Goal: Information Seeking & Learning: Find specific fact

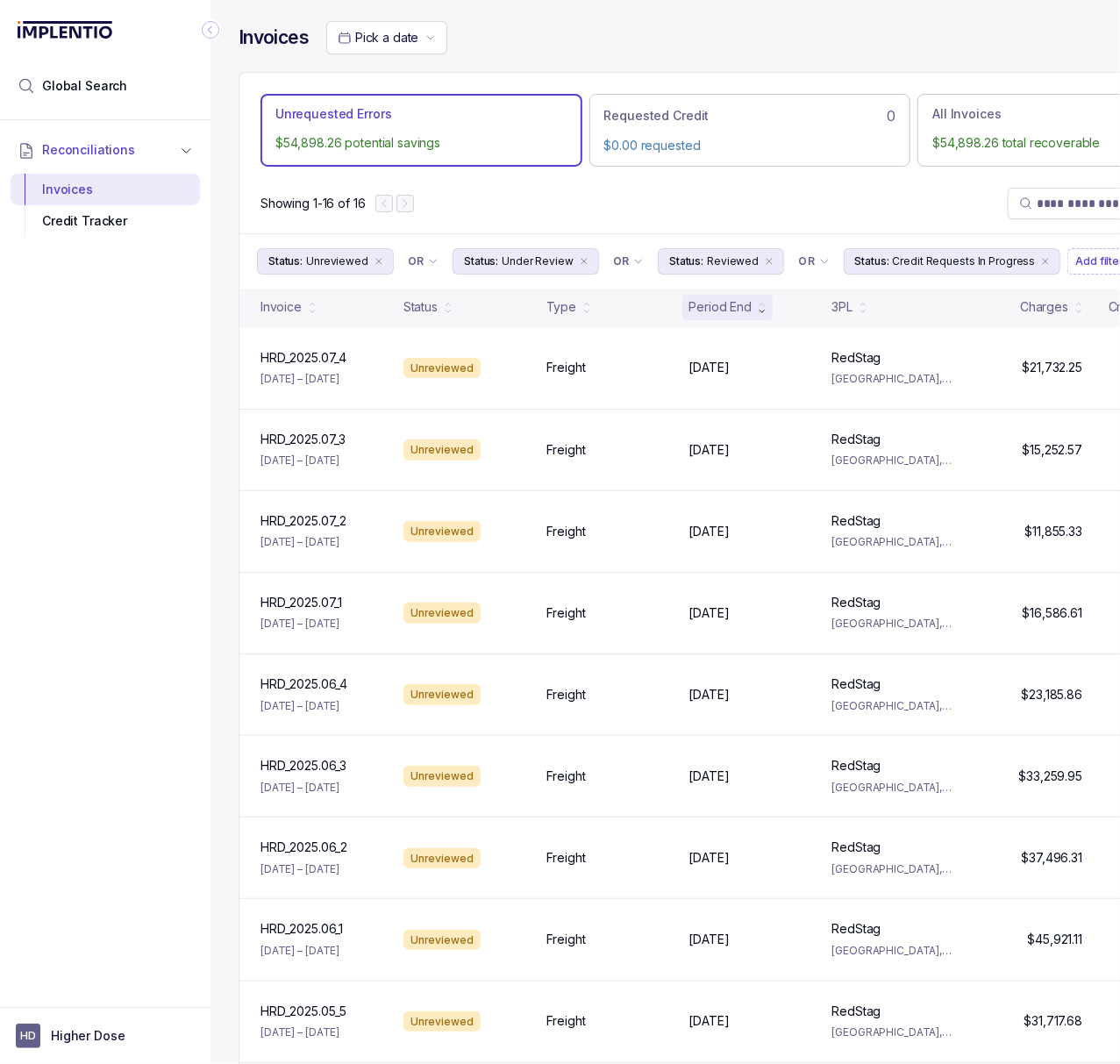
click at [211, 32] on icon "Collapse Icon" at bounding box center [209, 30] width 4 height 8
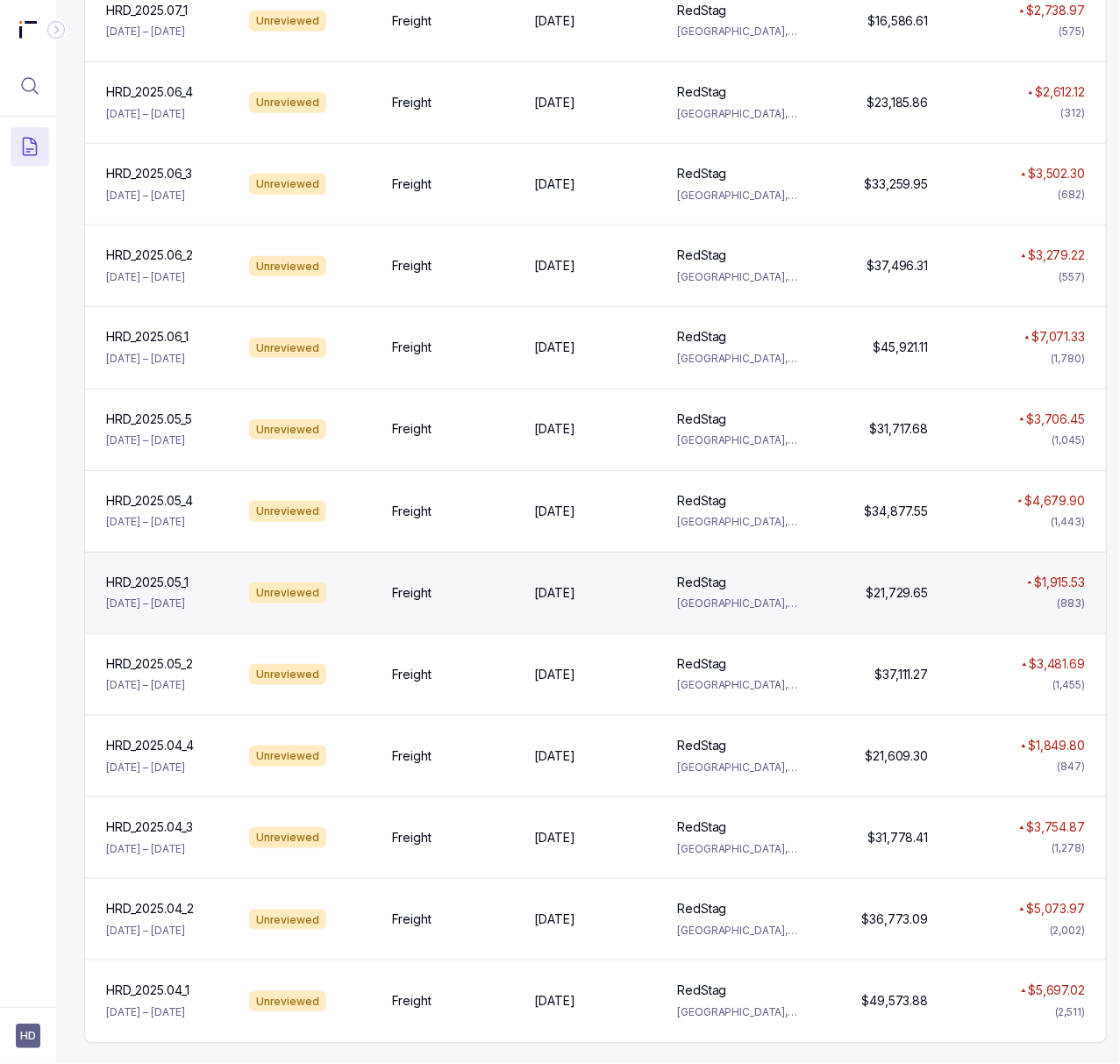
scroll to position [616, 0]
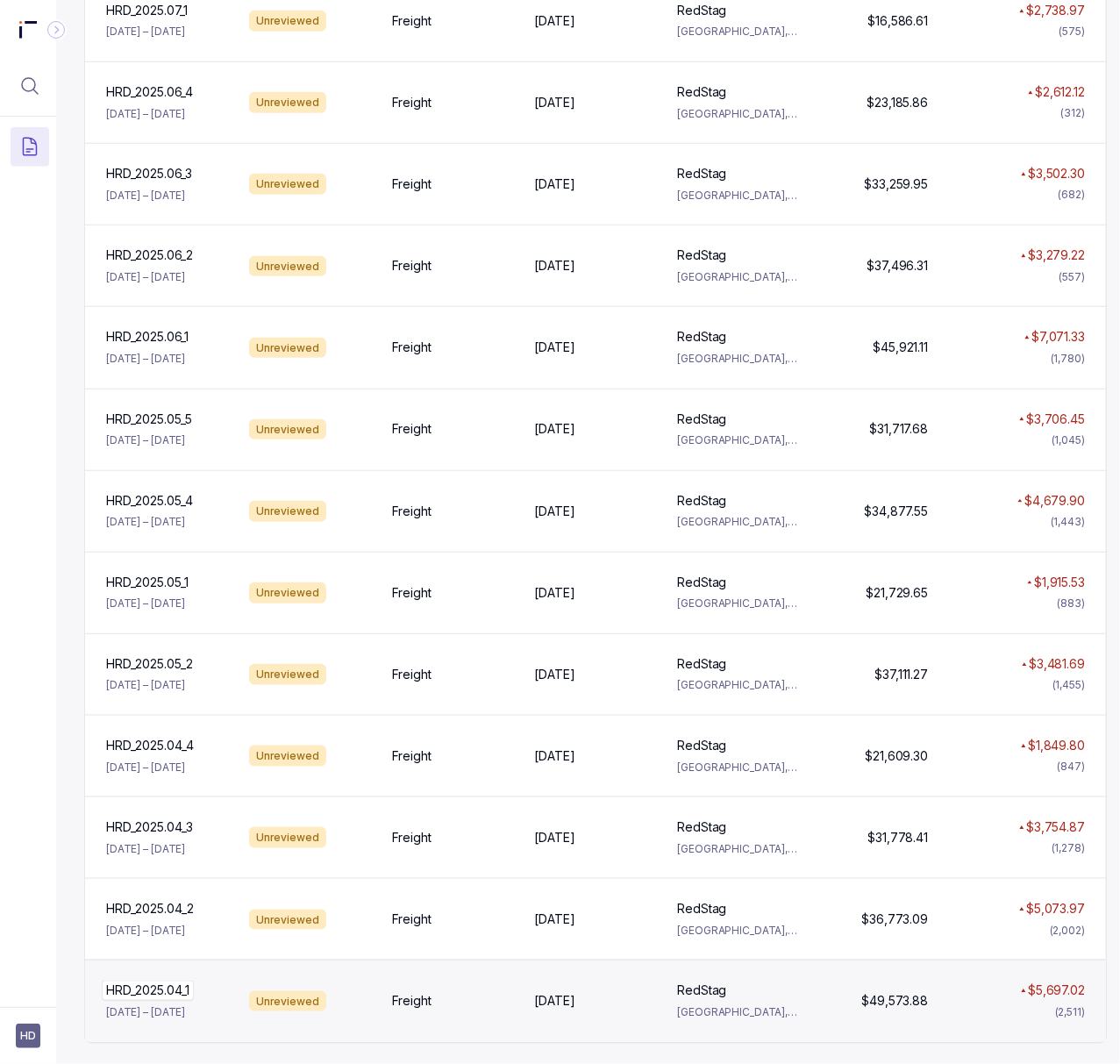
click at [156, 980] on p "HRD_2025.04_1" at bounding box center [147, 989] width 93 height 19
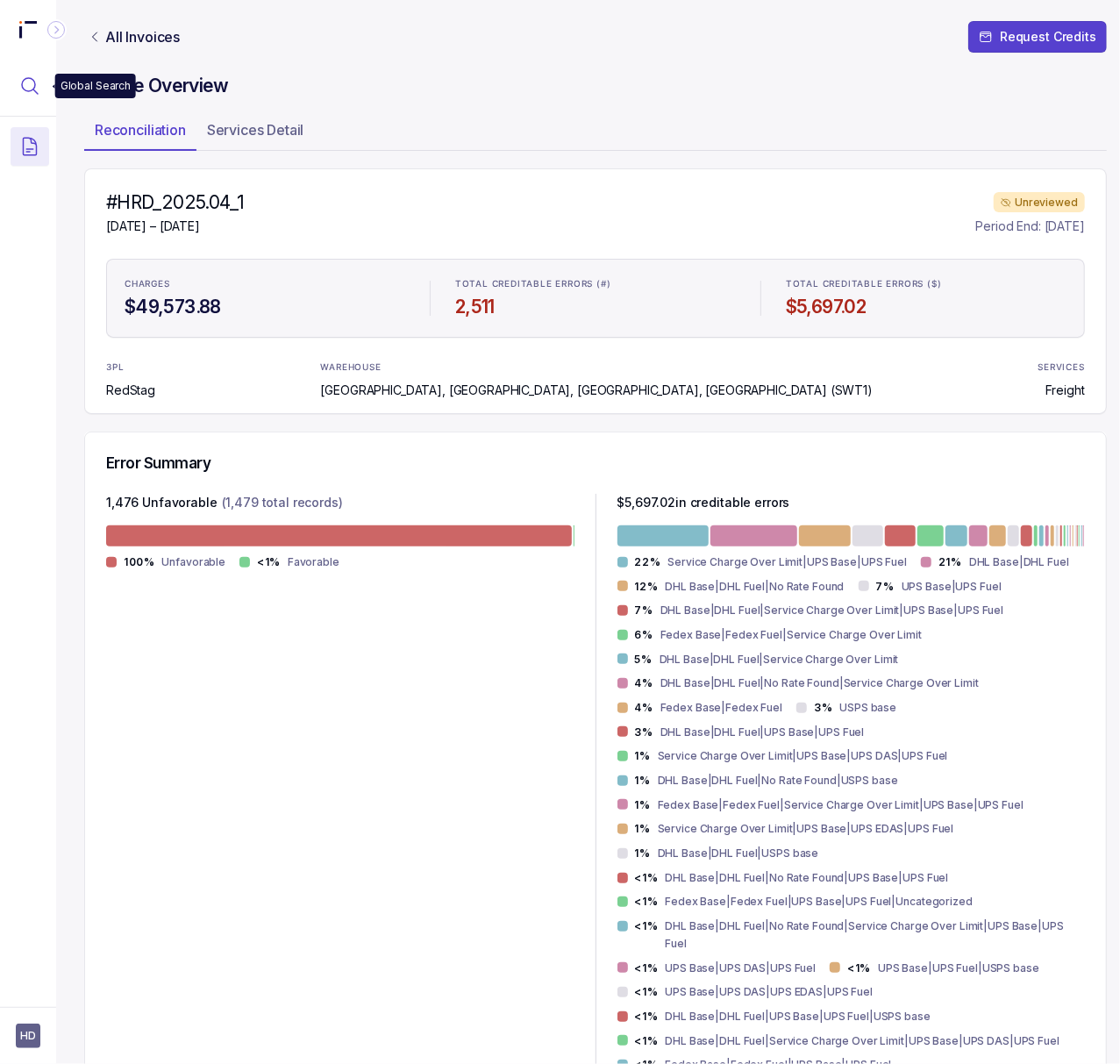
click at [35, 78] on icon "Menu Icon Button MagnifyingGlassIcon" at bounding box center [29, 85] width 21 height 21
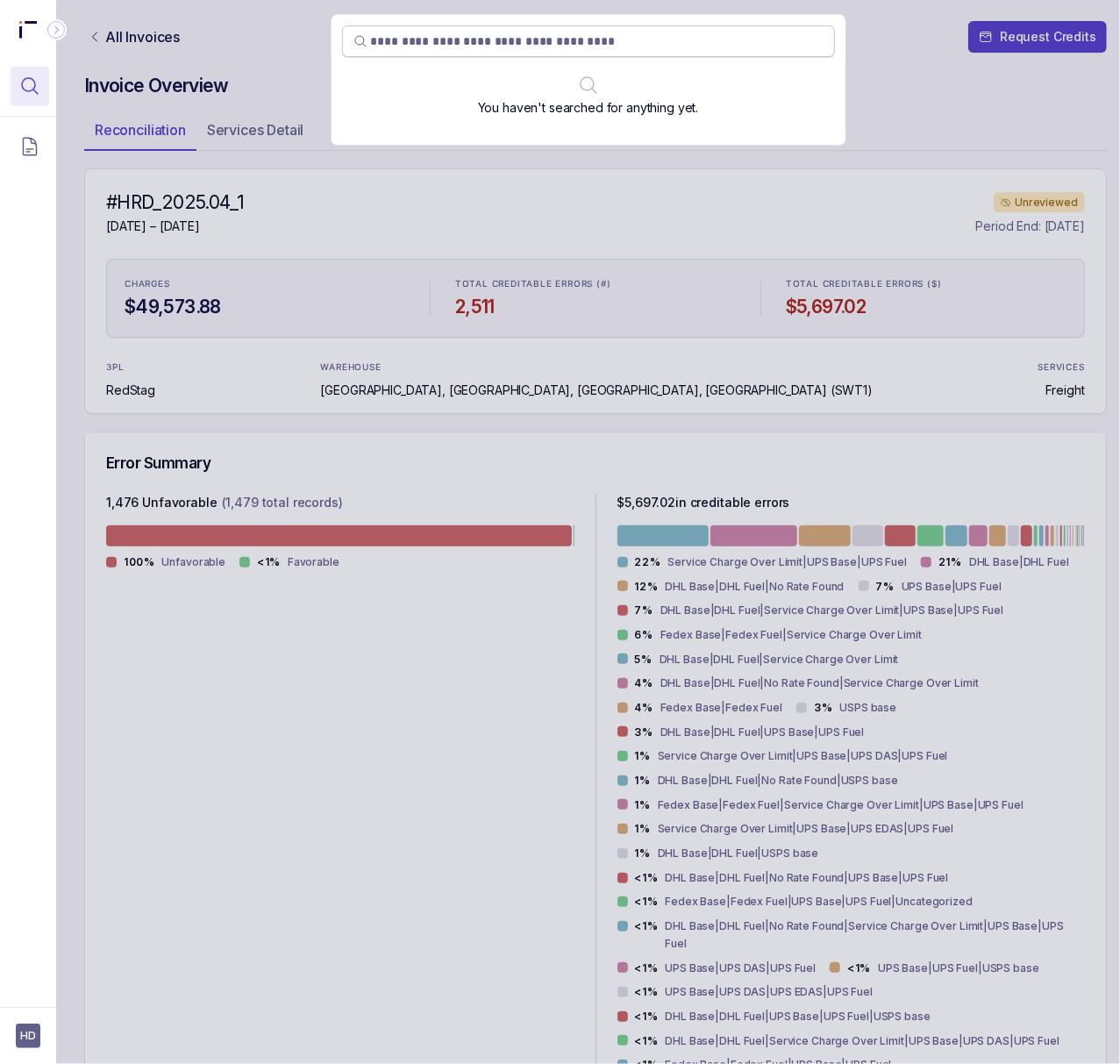
click at [516, 32] on input "search" at bounding box center [597, 41] width 453 height 18
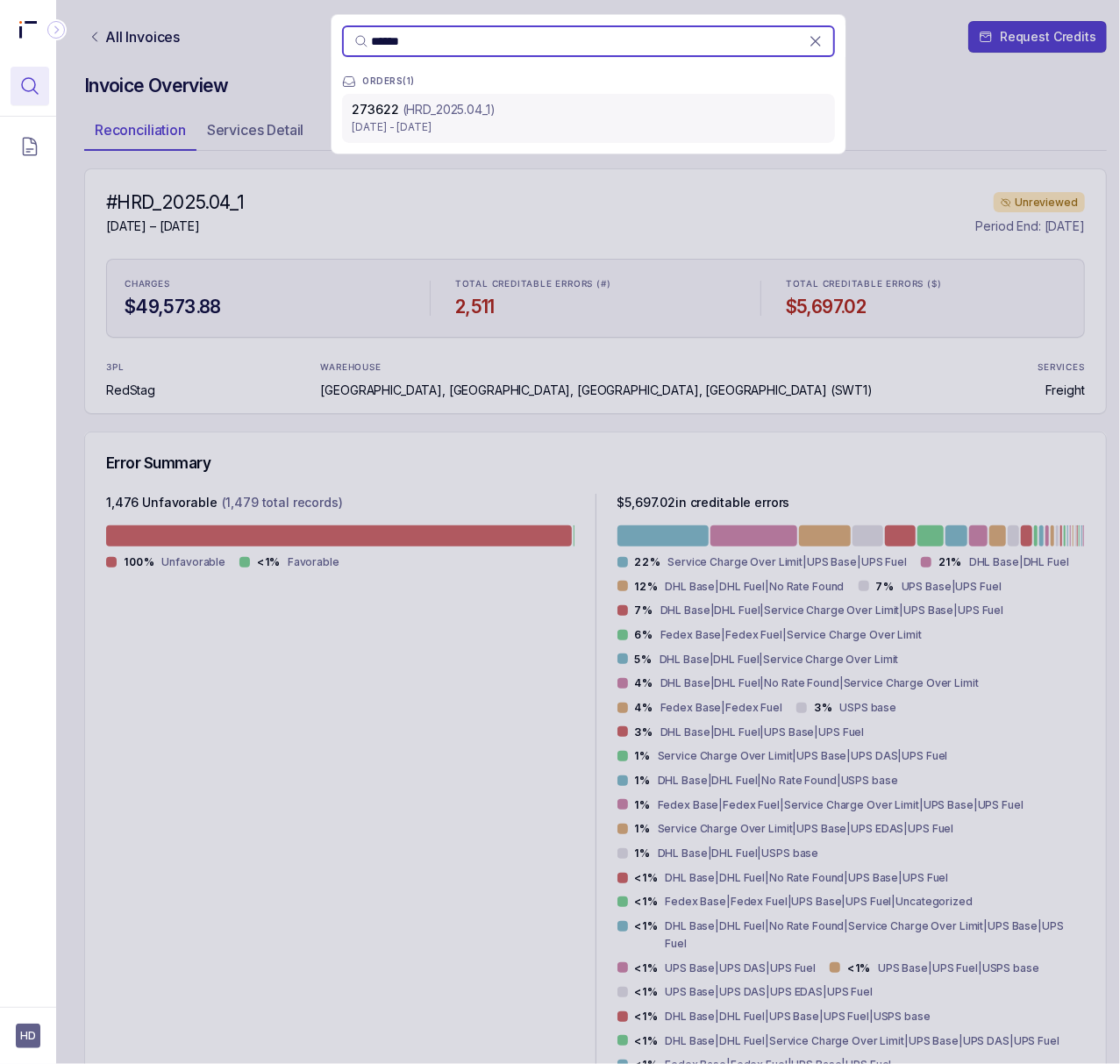
type input "******"
click at [485, 125] on p "[DATE] - [DATE]" at bounding box center [588, 128] width 472 height 18
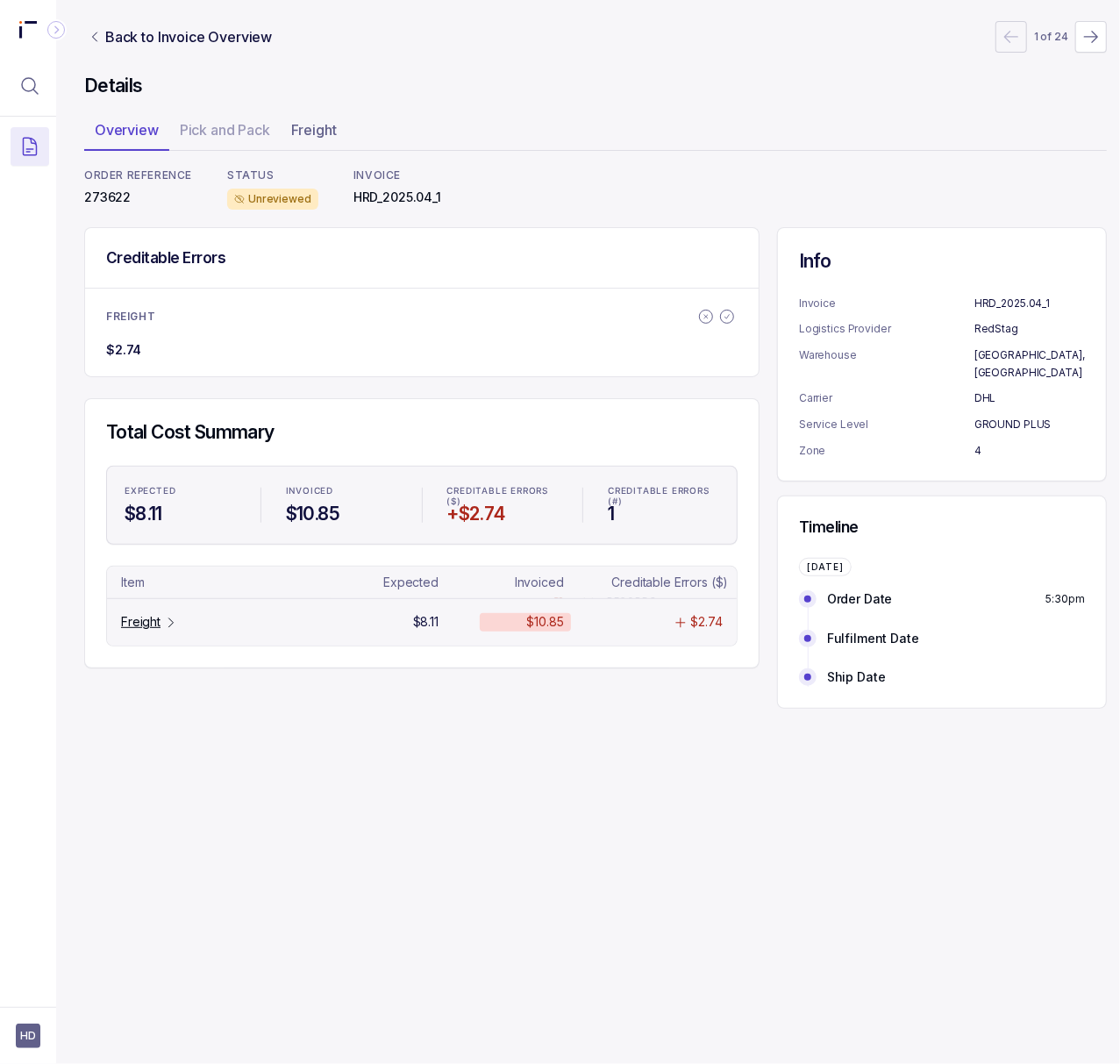
click at [145, 630] on p "Freight" at bounding box center [141, 622] width 40 height 18
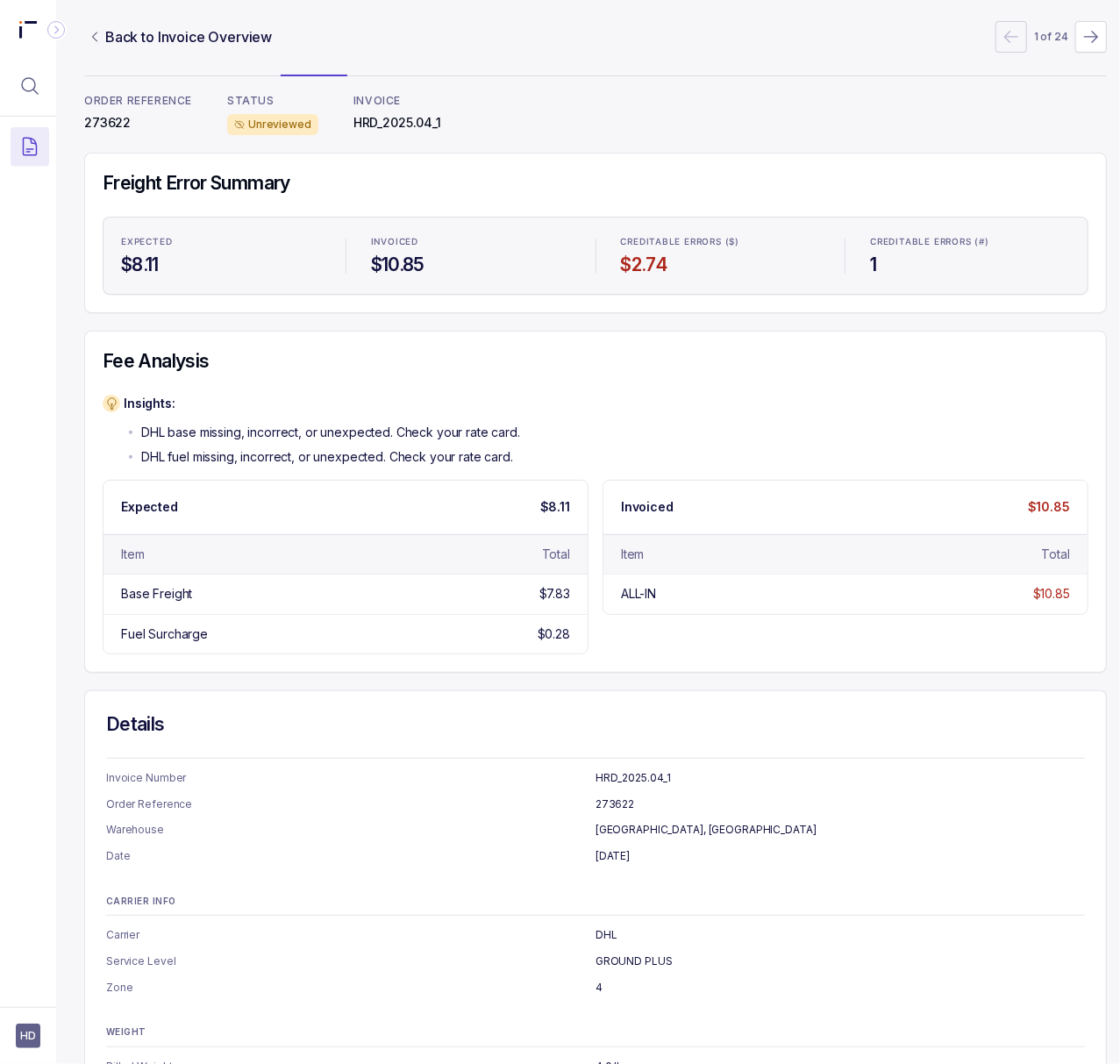
scroll to position [151, 0]
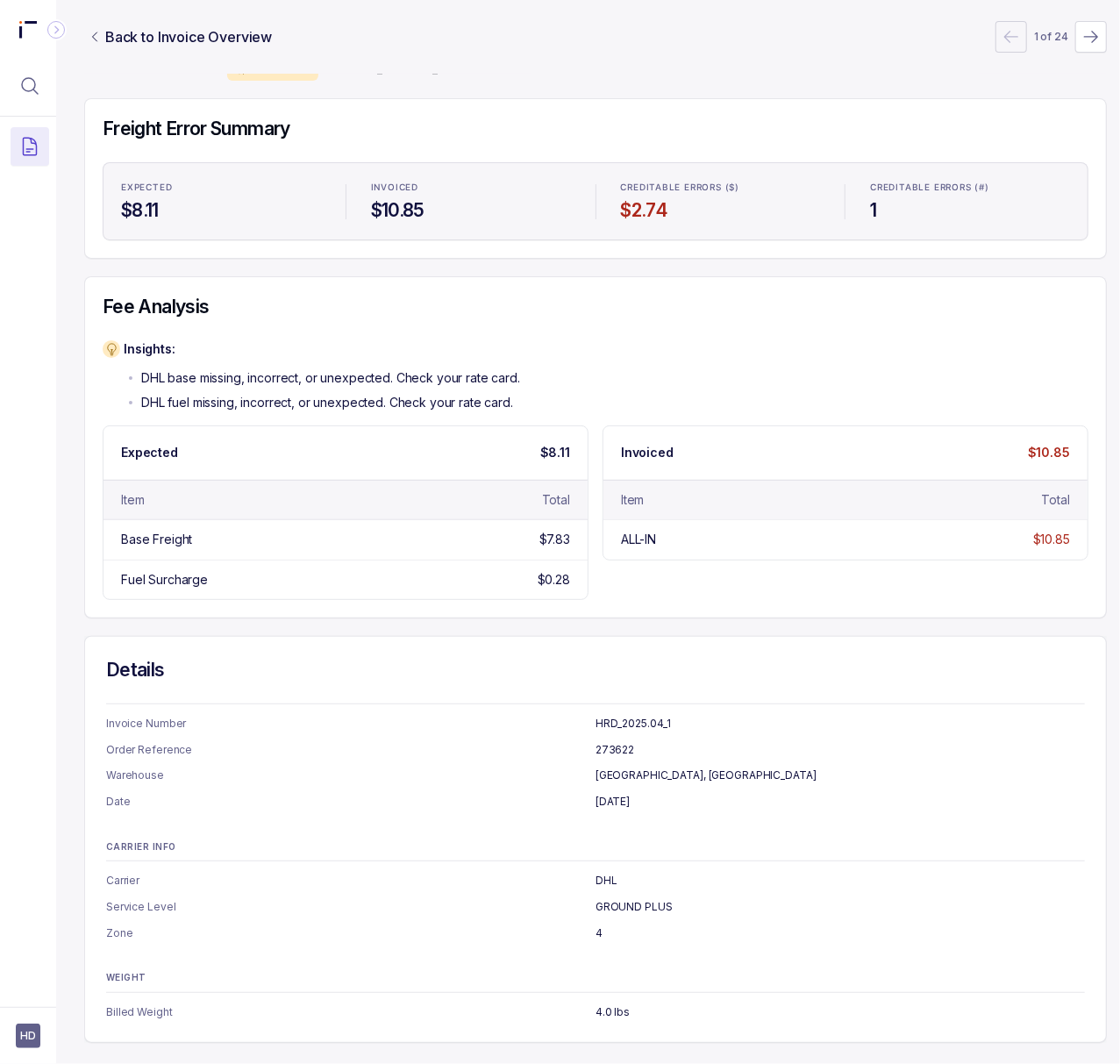
click at [624, 793] on p "[DATE]" at bounding box center [840, 802] width 489 height 18
copy p "[DATE]"
click at [601, 924] on p "4" at bounding box center [840, 933] width 489 height 18
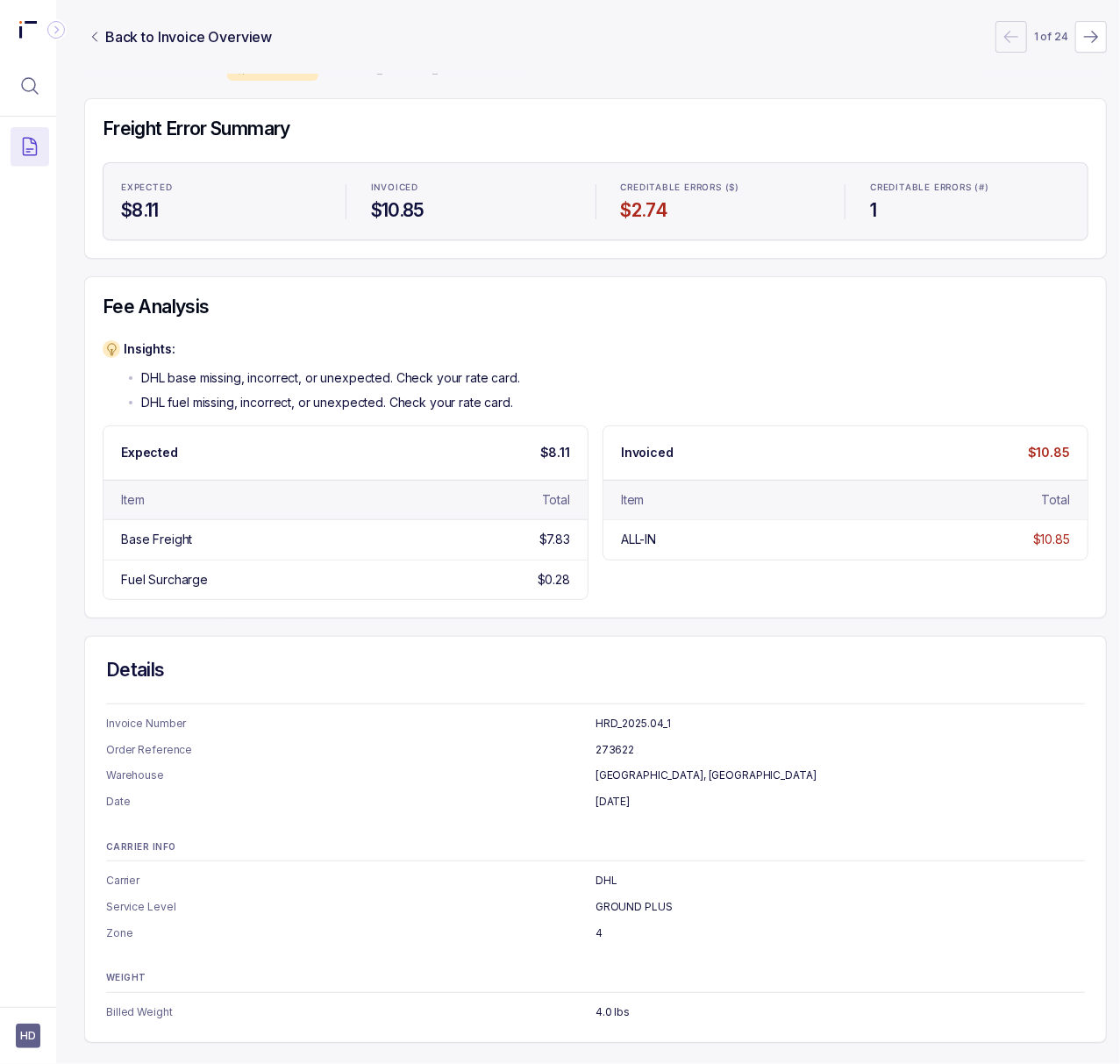
click at [601, 924] on p "4" at bounding box center [840, 933] width 489 height 18
click at [595, 924] on p "4" at bounding box center [840, 933] width 489 height 18
copy p "4"
click at [602, 1003] on p "4.0 lbs" at bounding box center [840, 1012] width 489 height 18
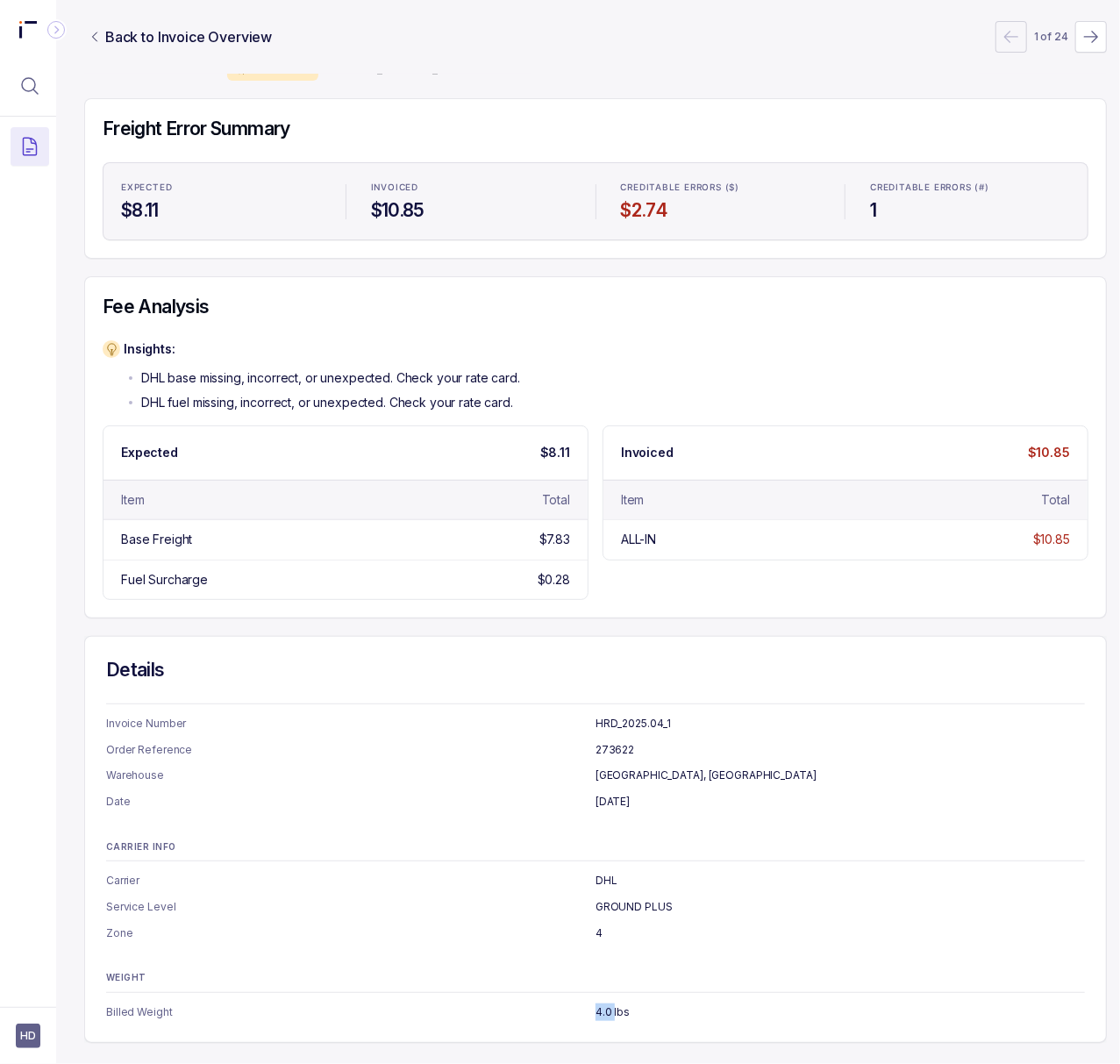
click at [602, 1003] on p "4.0 lbs" at bounding box center [840, 1012] width 489 height 18
copy p "4.0 lbs"
click at [35, 84] on icon "Menu Icon Button MagnifyingGlassIcon" at bounding box center [30, 86] width 16 height 16
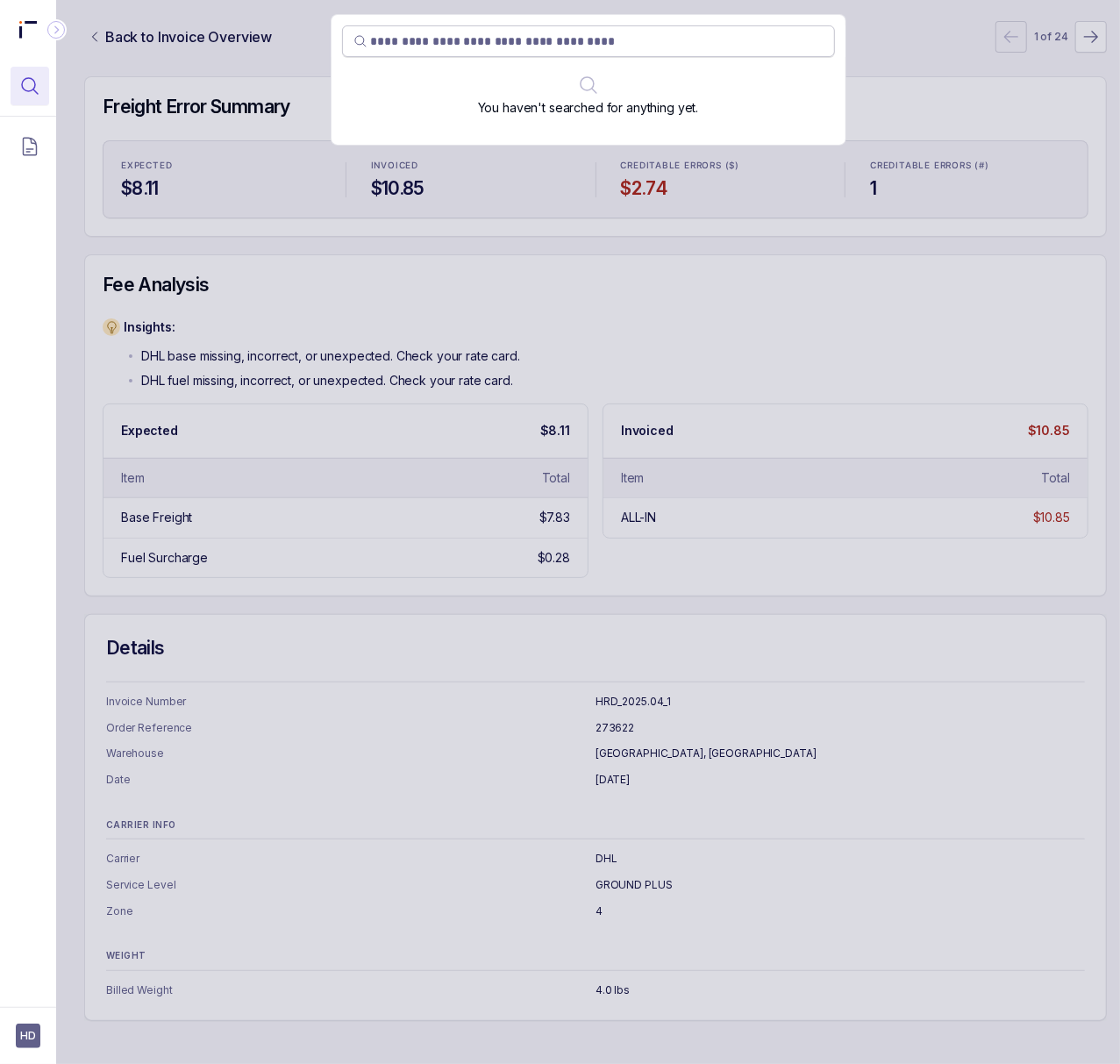
click at [380, 39] on input "search" at bounding box center [597, 41] width 453 height 18
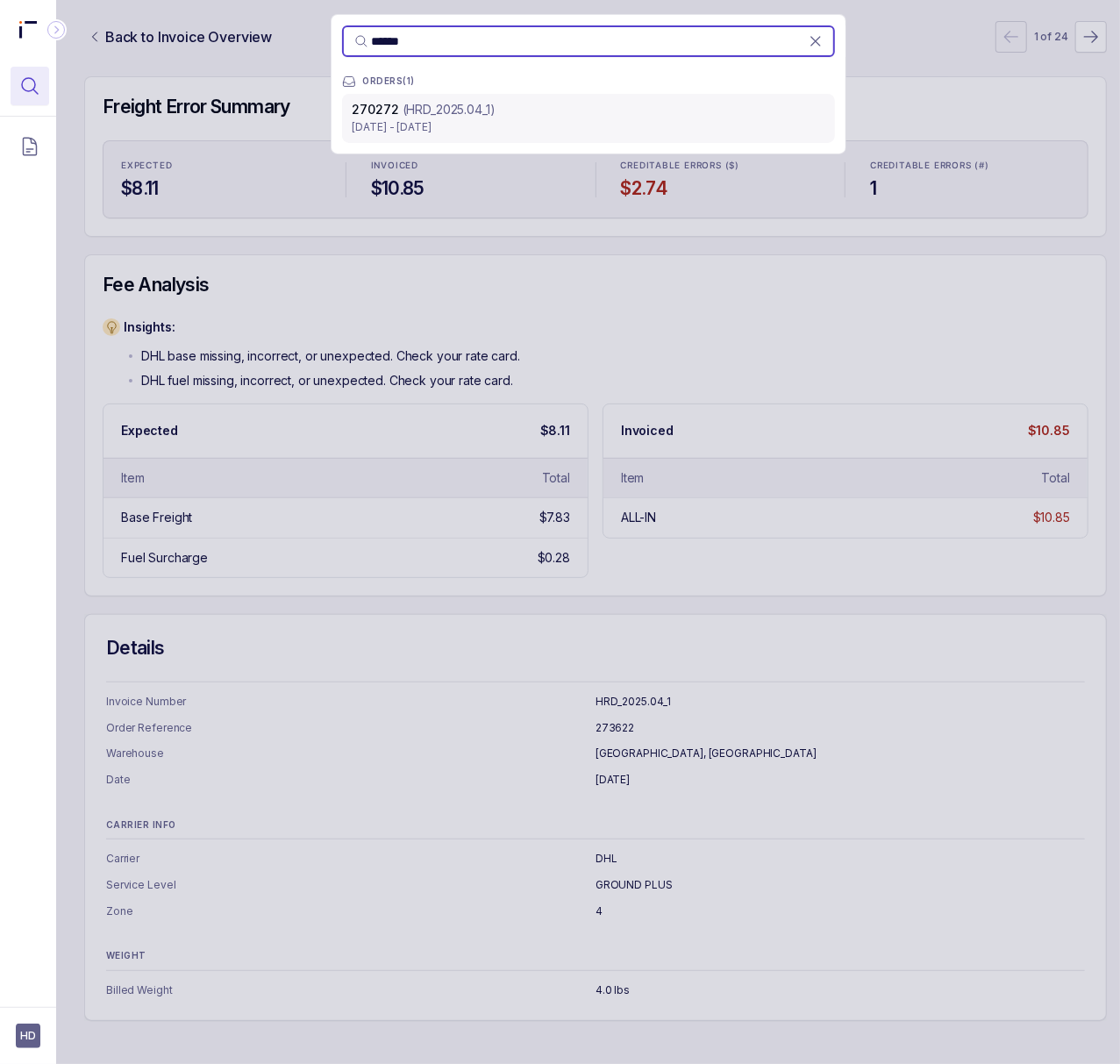
type input "******"
click at [410, 136] on div "270272 (HRD_2025.04_1) [DATE] - [DATE]" at bounding box center [588, 118] width 493 height 49
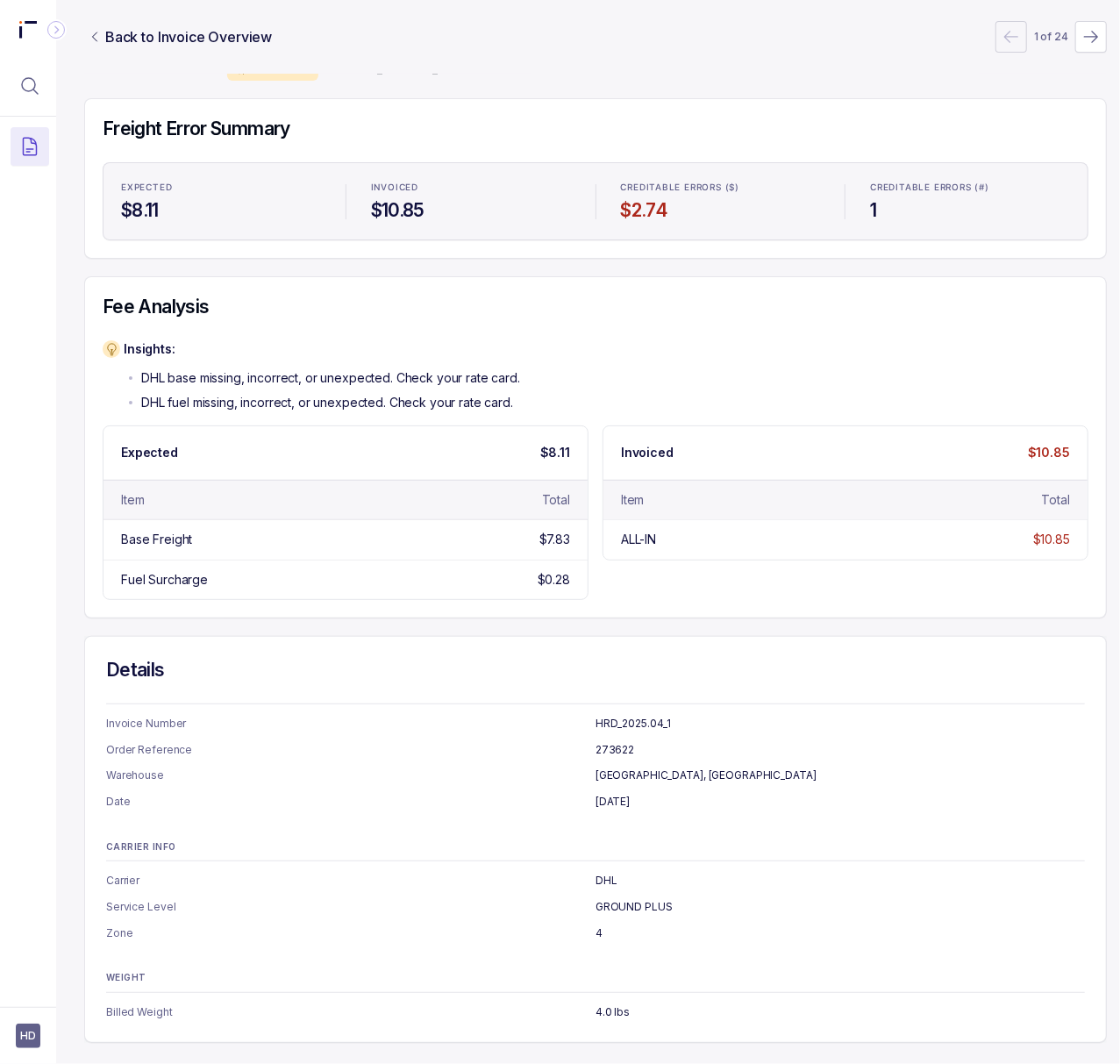
scroll to position [0, 4]
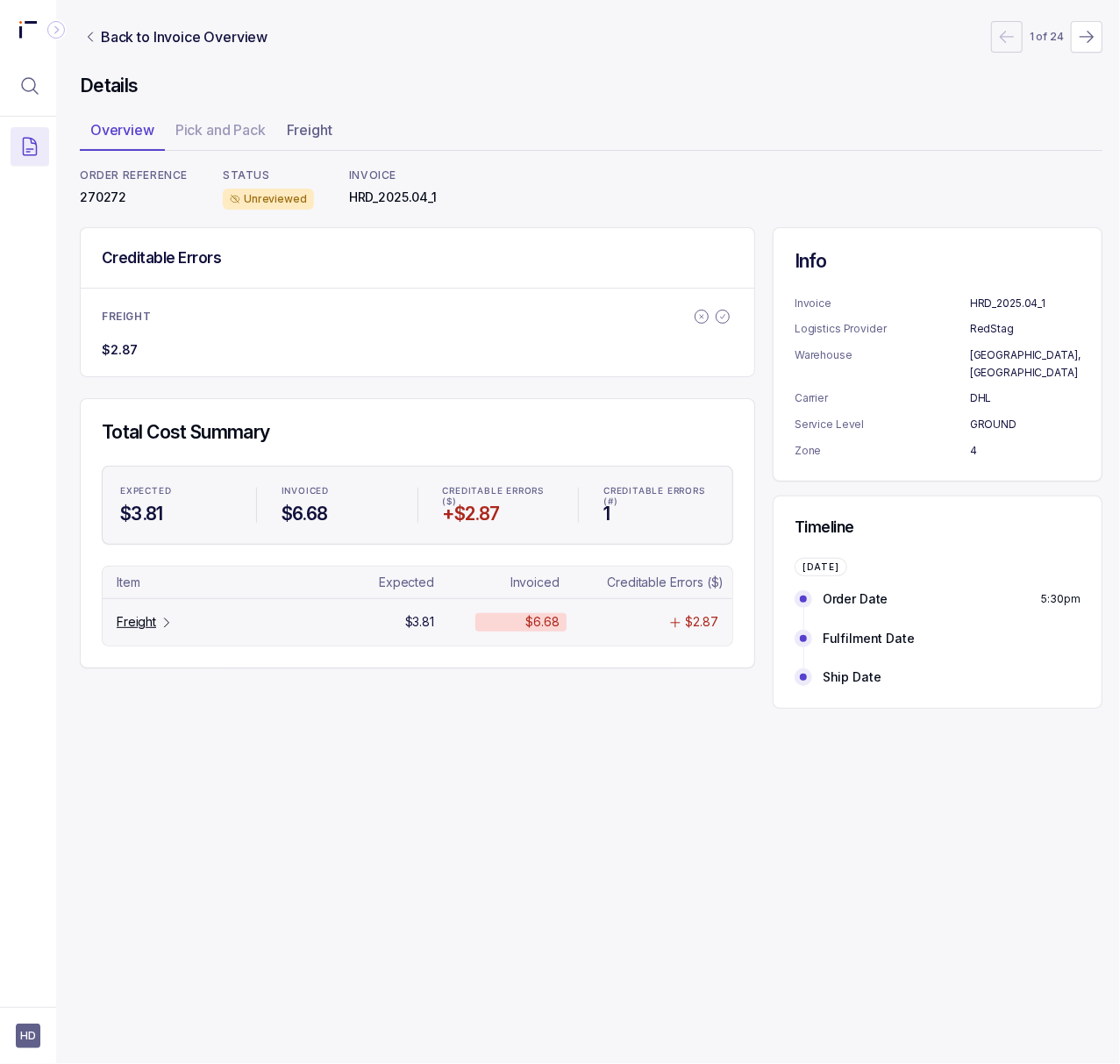
click at [131, 630] on p "Freight" at bounding box center [137, 622] width 40 height 18
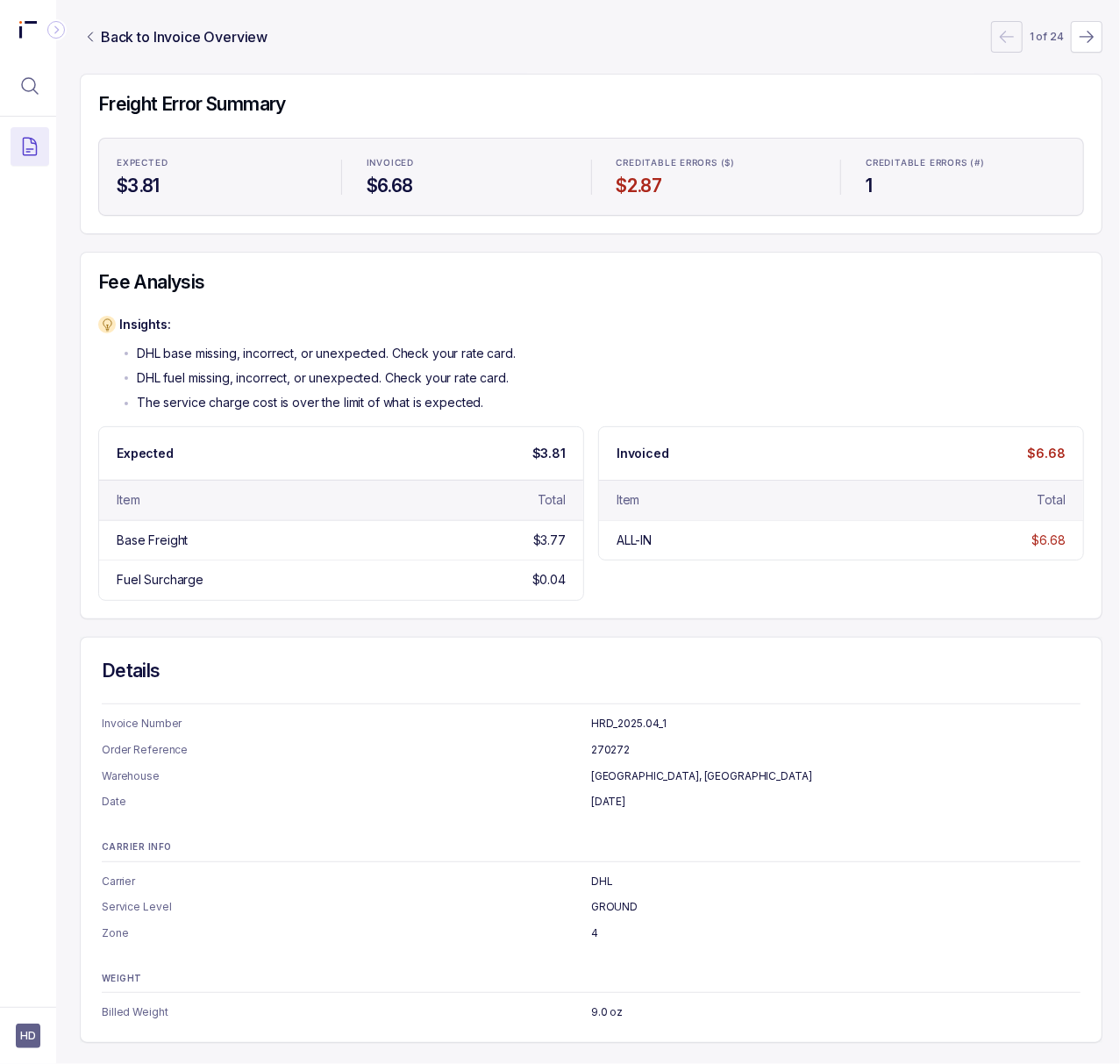
scroll to position [175, 4]
click at [615, 793] on p "[DATE]" at bounding box center [835, 802] width 489 height 18
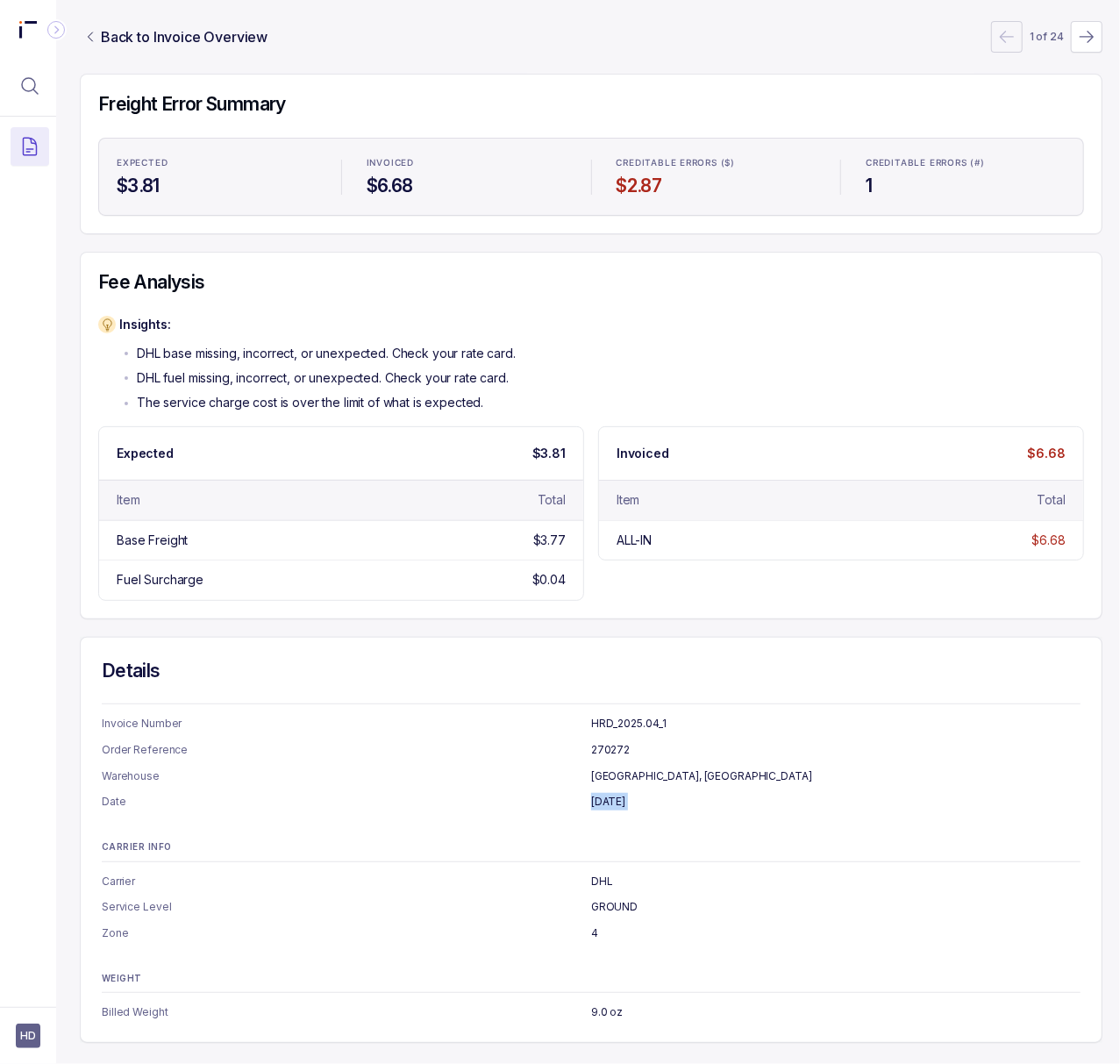
click at [615, 793] on p "[DATE]" at bounding box center [835, 802] width 489 height 18
click at [607, 1003] on p "9.0 oz" at bounding box center [835, 1012] width 489 height 18
copy p "9.0 oz"
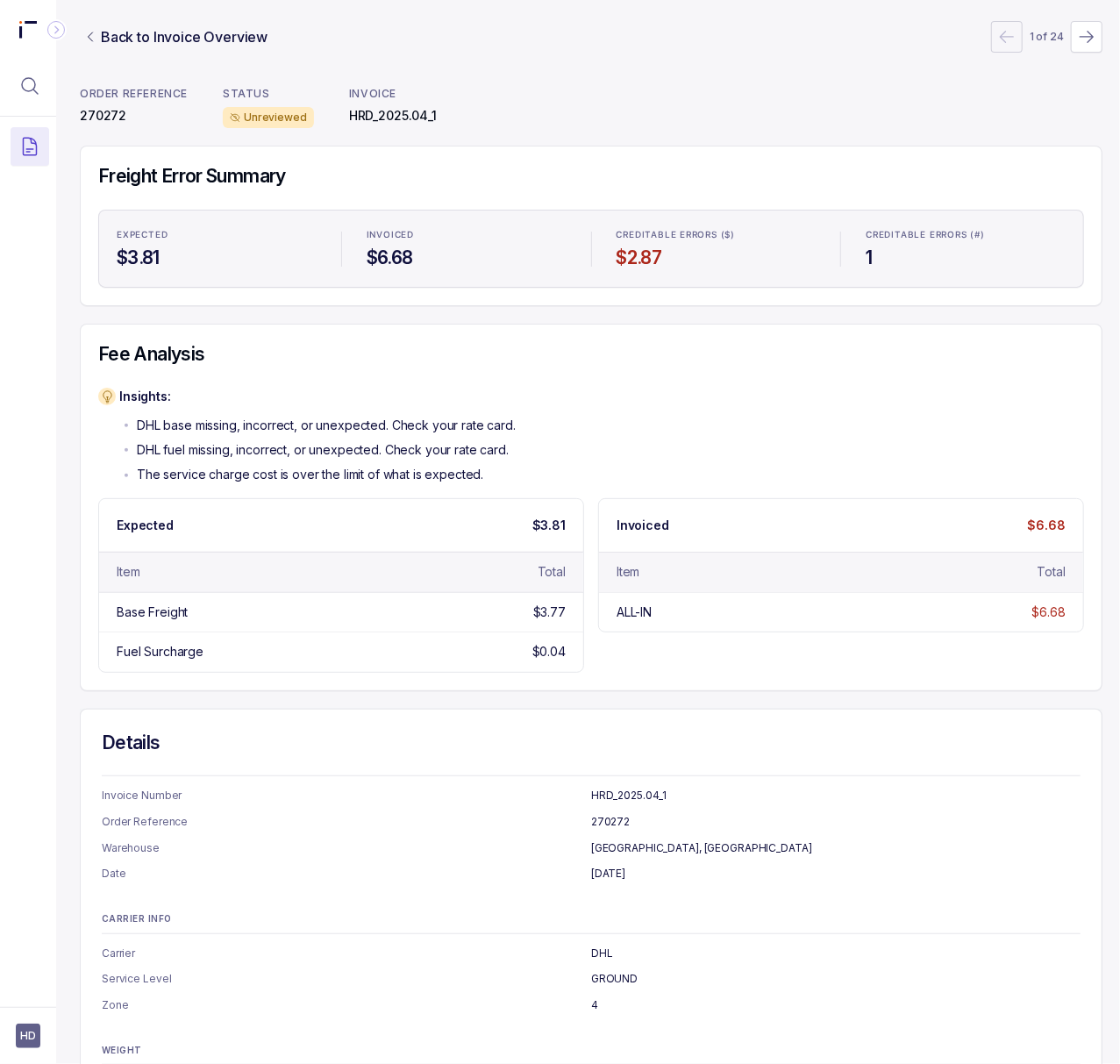
scroll to position [0, 4]
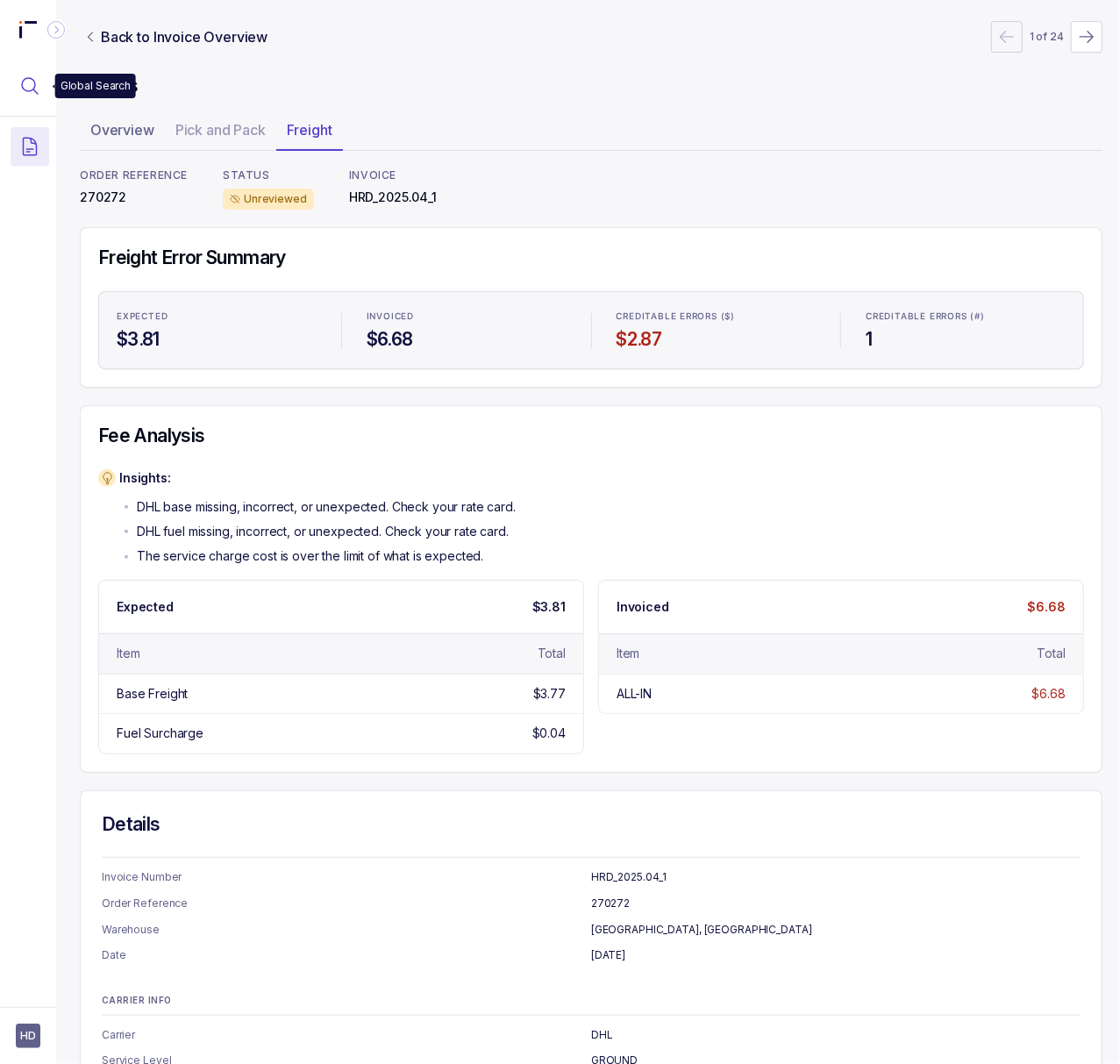
click at [19, 95] on icon "Menu Icon Button MagnifyingGlassIcon" at bounding box center [29, 85] width 21 height 21
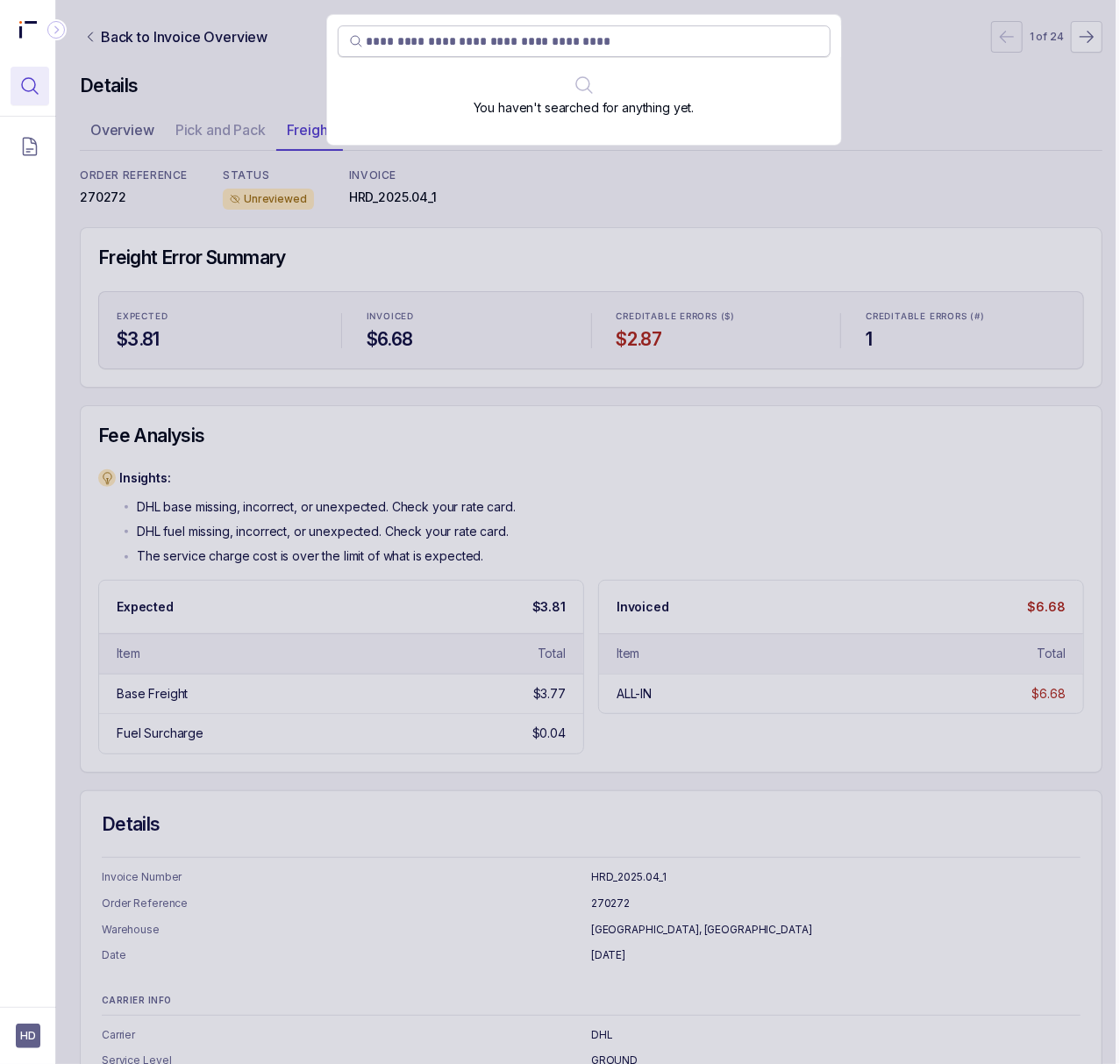
click at [477, 48] on input "search" at bounding box center [593, 41] width 453 height 18
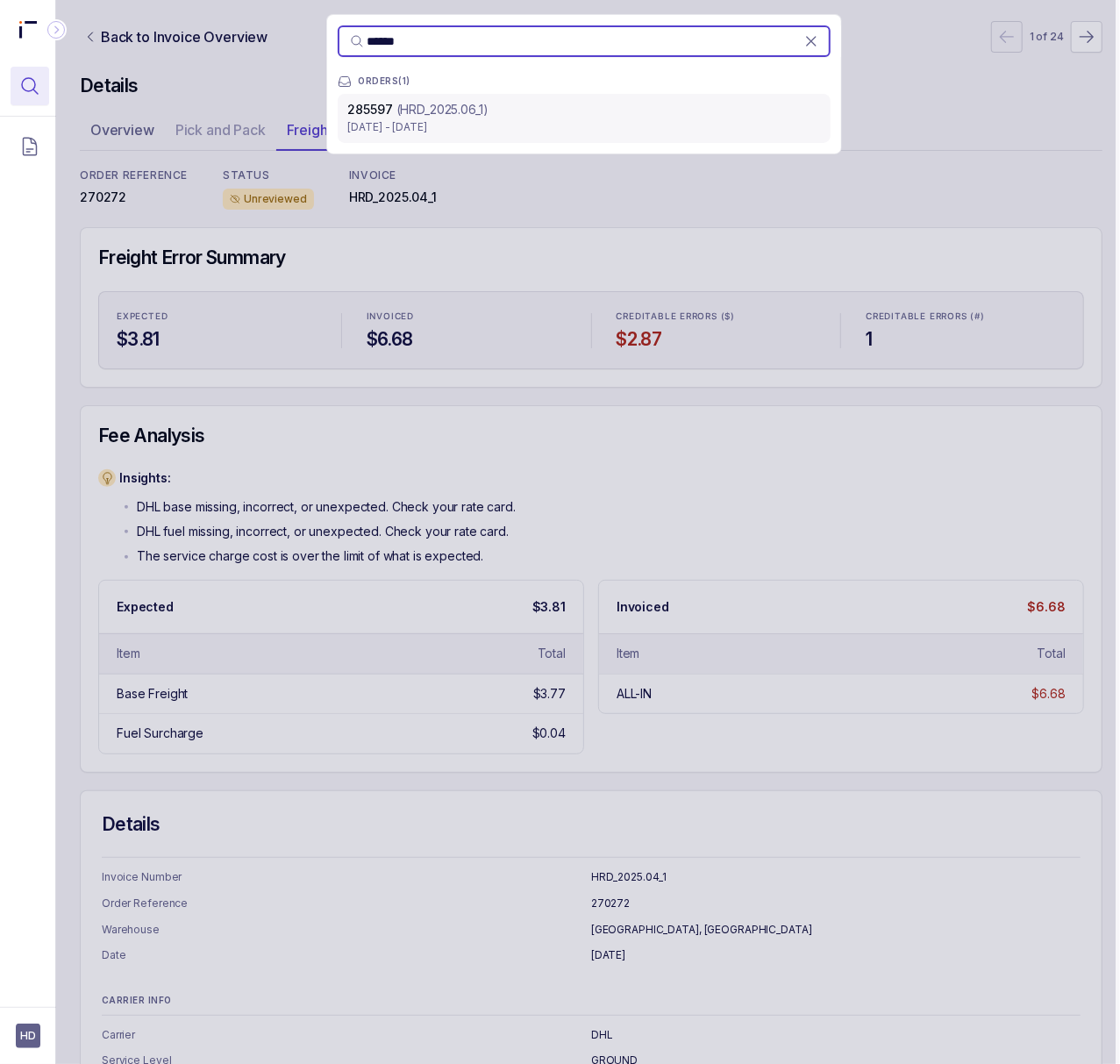
type input "******"
click at [444, 121] on p "[DATE] - [DATE]" at bounding box center [584, 128] width 472 height 18
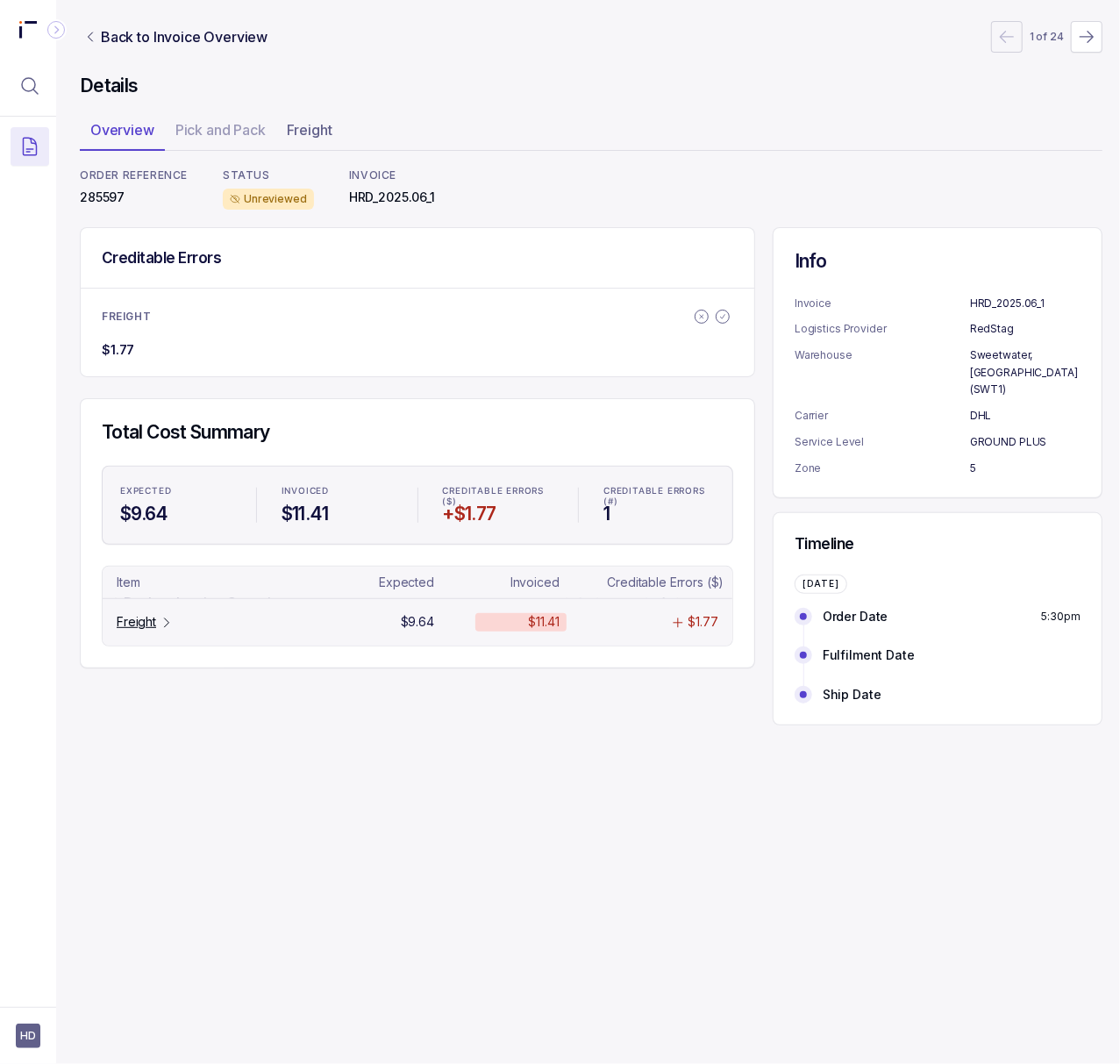
click at [141, 622] on p "Freight" at bounding box center [137, 622] width 40 height 18
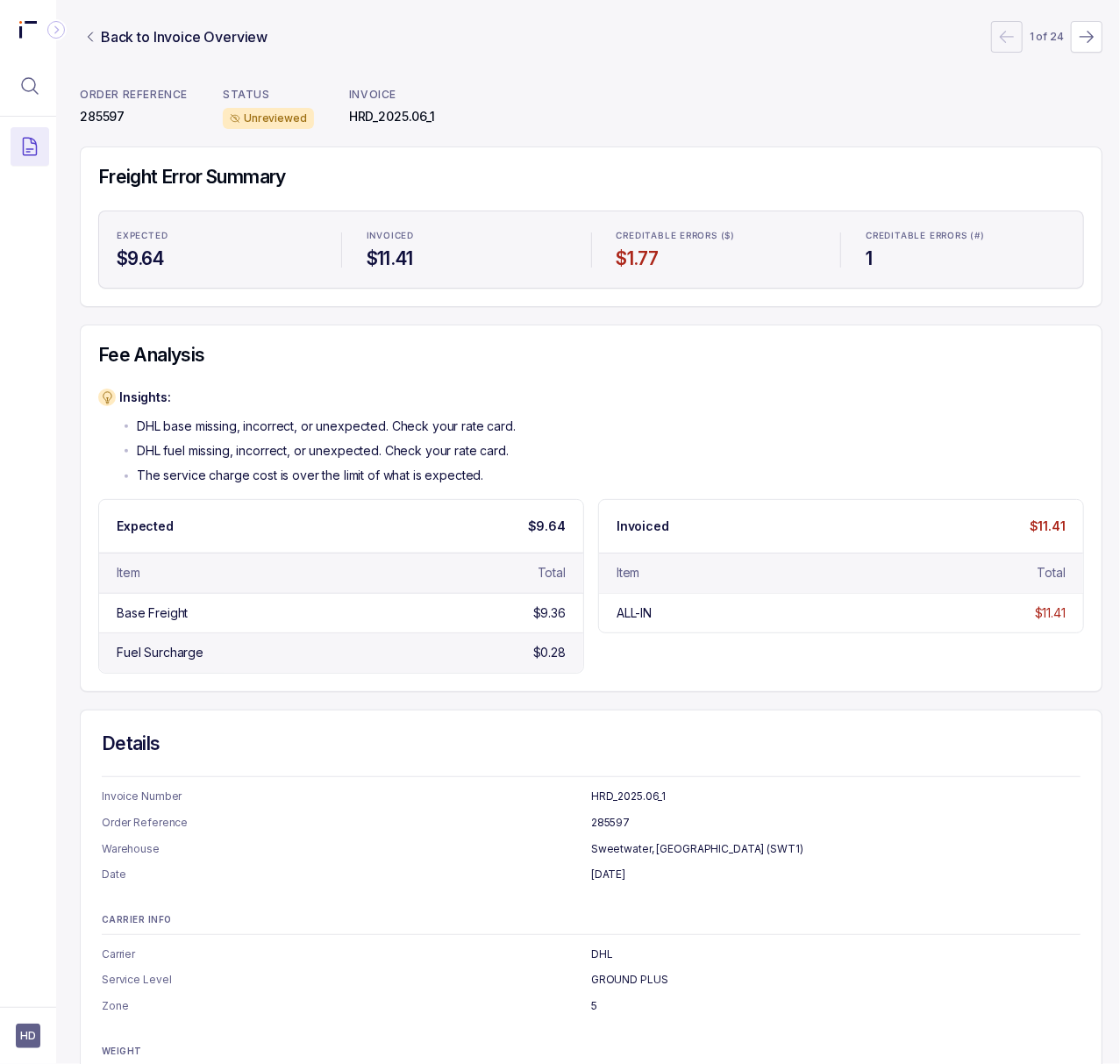
scroll to position [175, 4]
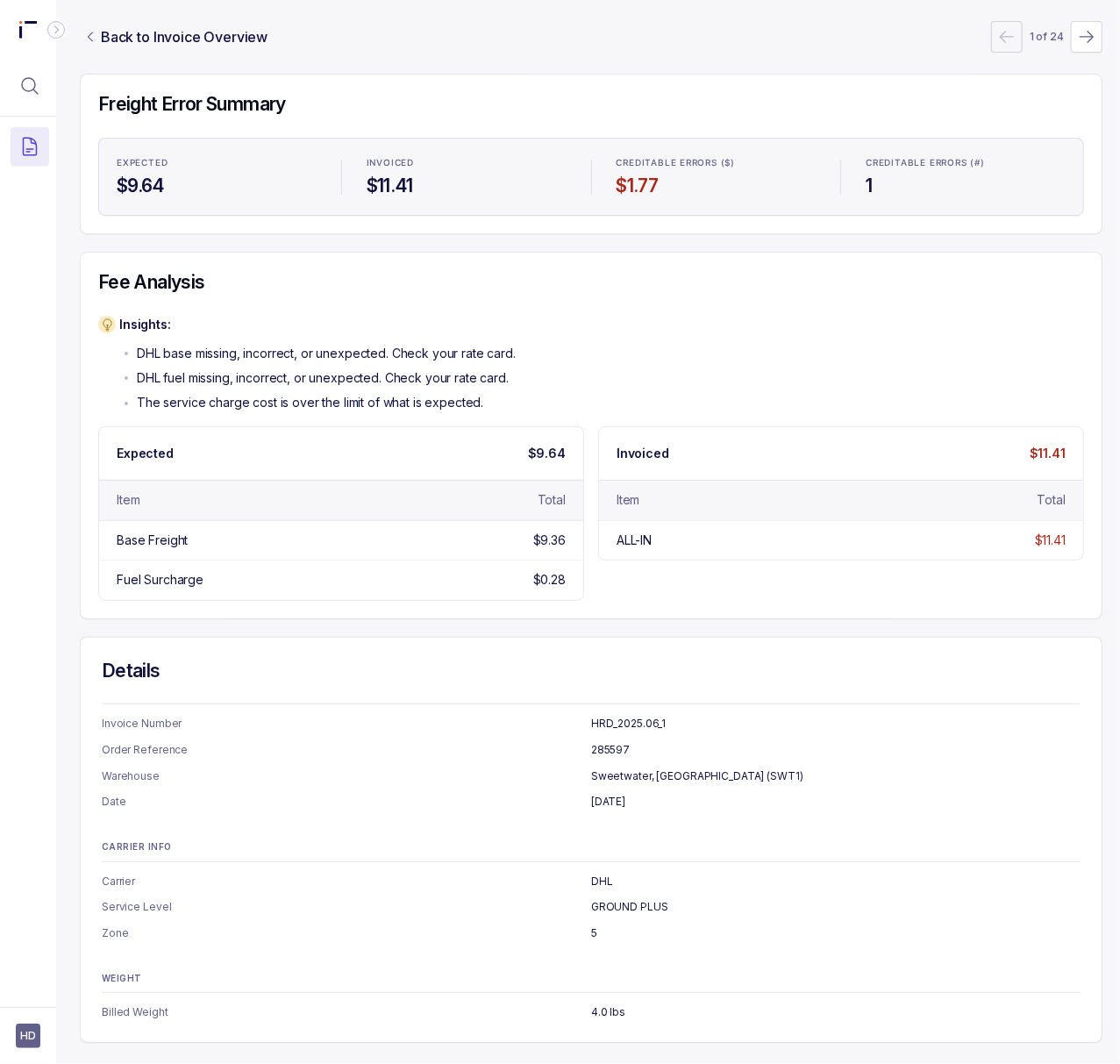
click at [605, 793] on p "[DATE]" at bounding box center [835, 802] width 489 height 18
copy p "[DATE]"
click at [591, 924] on p "5" at bounding box center [835, 933] width 489 height 18
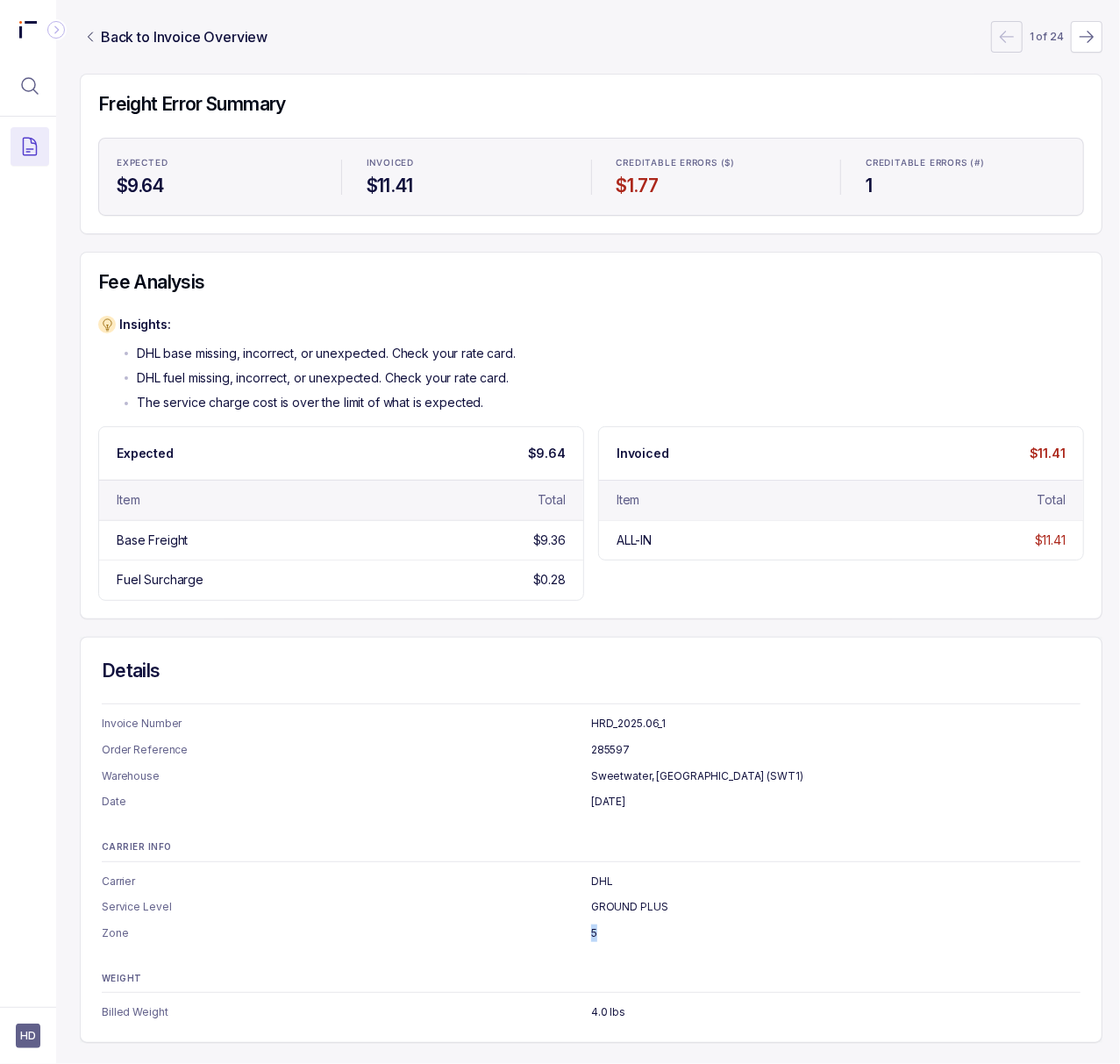
click at [591, 924] on p "5" at bounding box center [835, 933] width 489 height 18
copy p "5"
click at [597, 1003] on p "4.0 lbs" at bounding box center [835, 1012] width 489 height 18
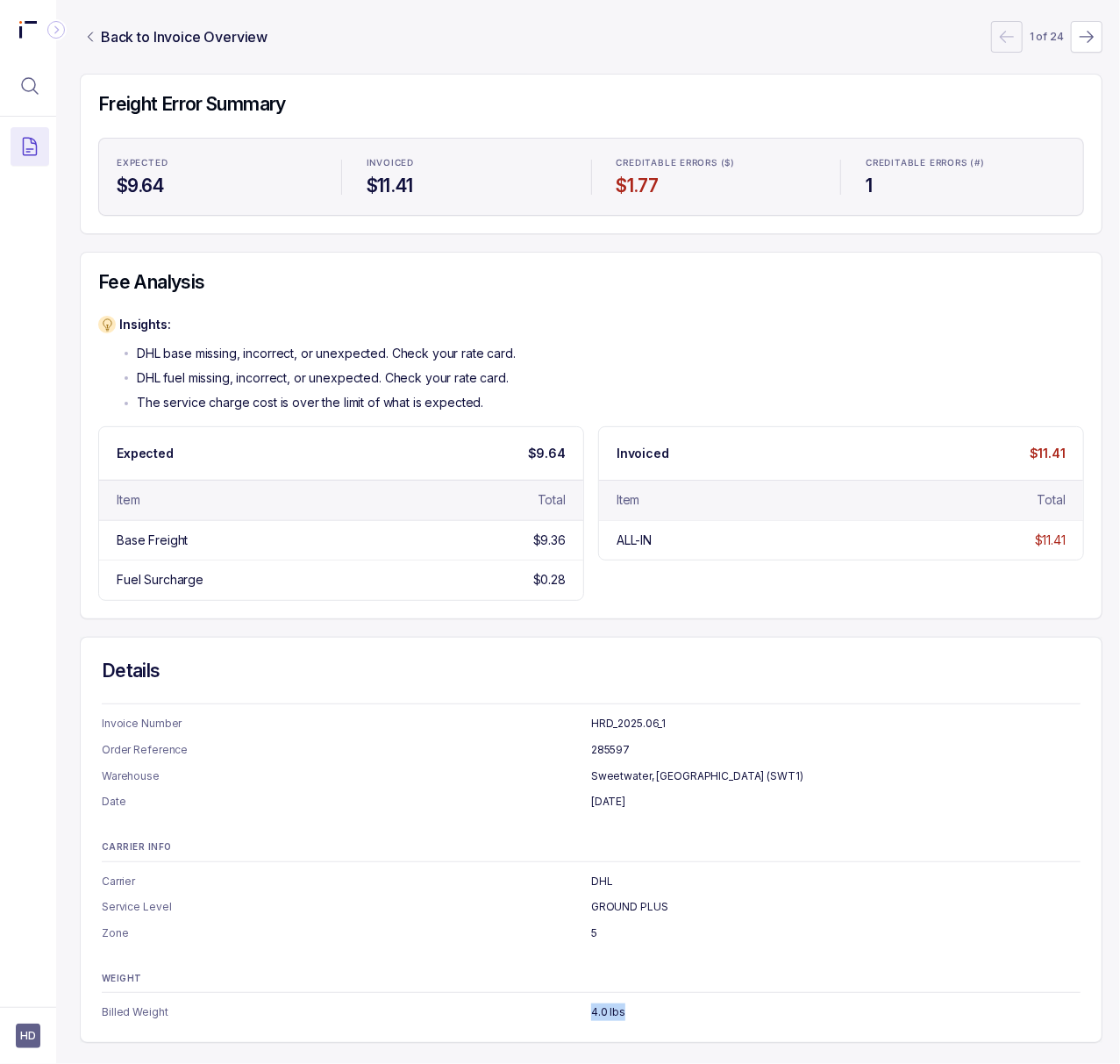
copy p "4.0 lbs"
click at [18, 84] on button "Menu Icon Button MagnifyingGlassIcon" at bounding box center [30, 85] width 39 height 39
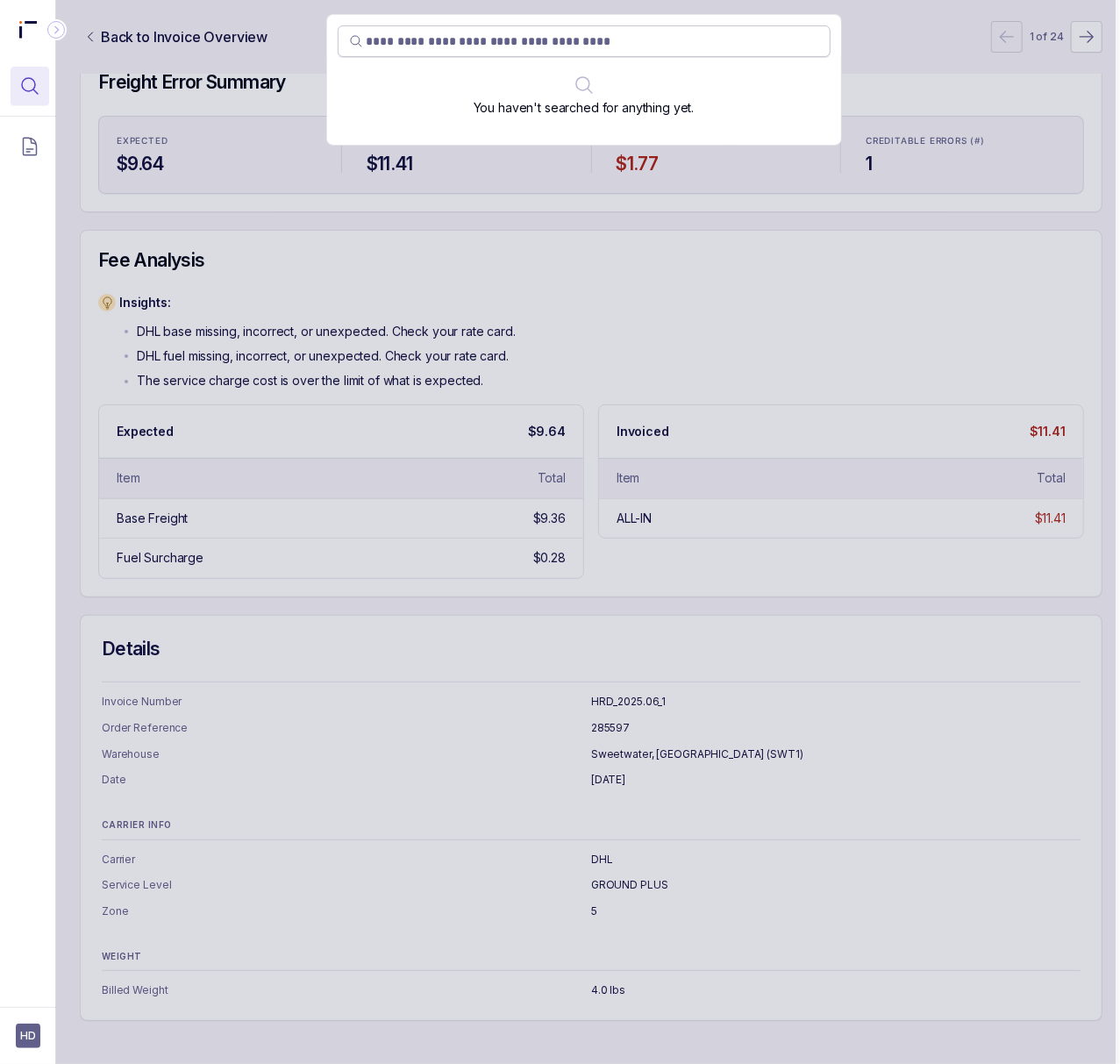
click at [457, 42] on input "search" at bounding box center [593, 41] width 453 height 18
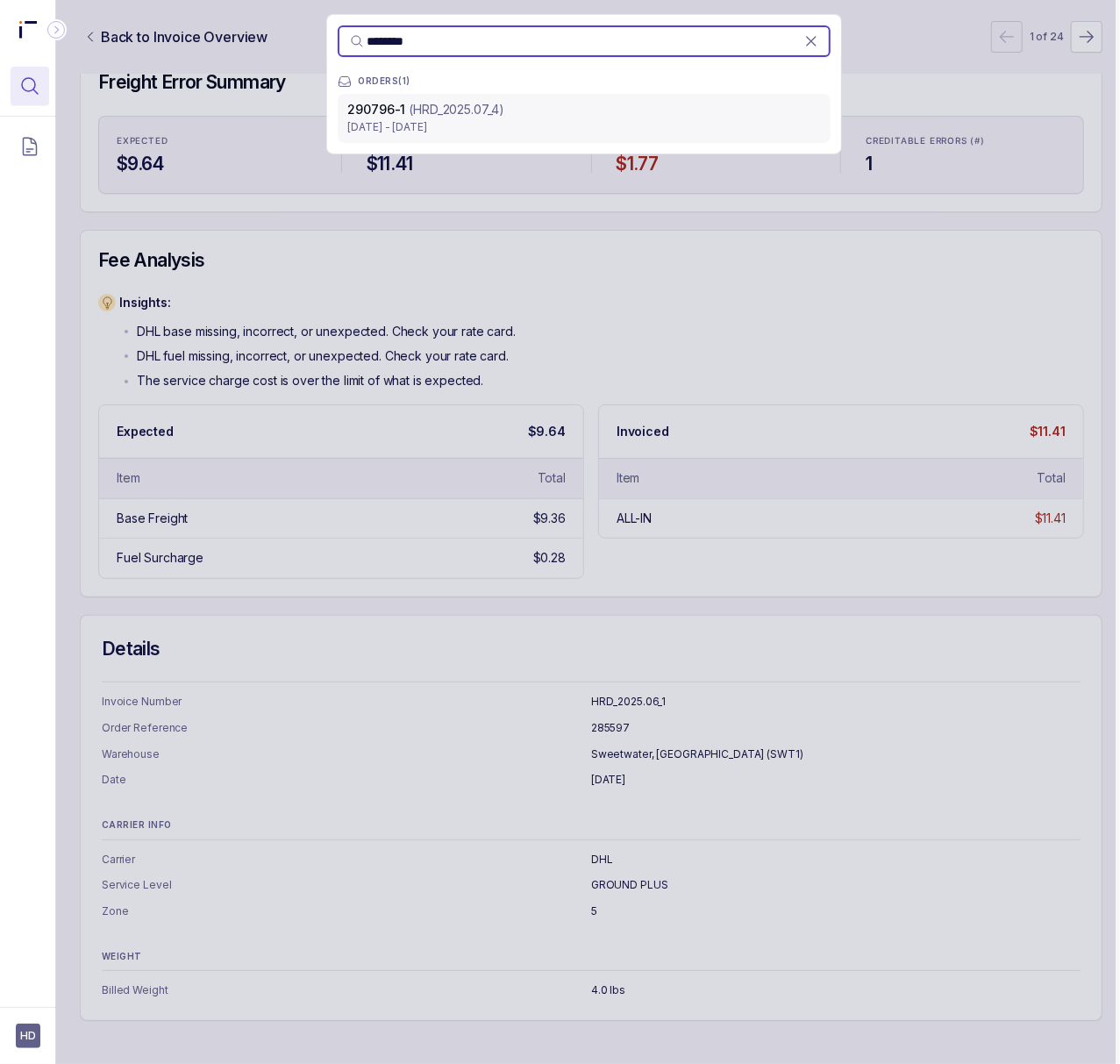
type input "********"
click at [407, 125] on p "[DATE] - [DATE]" at bounding box center [584, 128] width 472 height 18
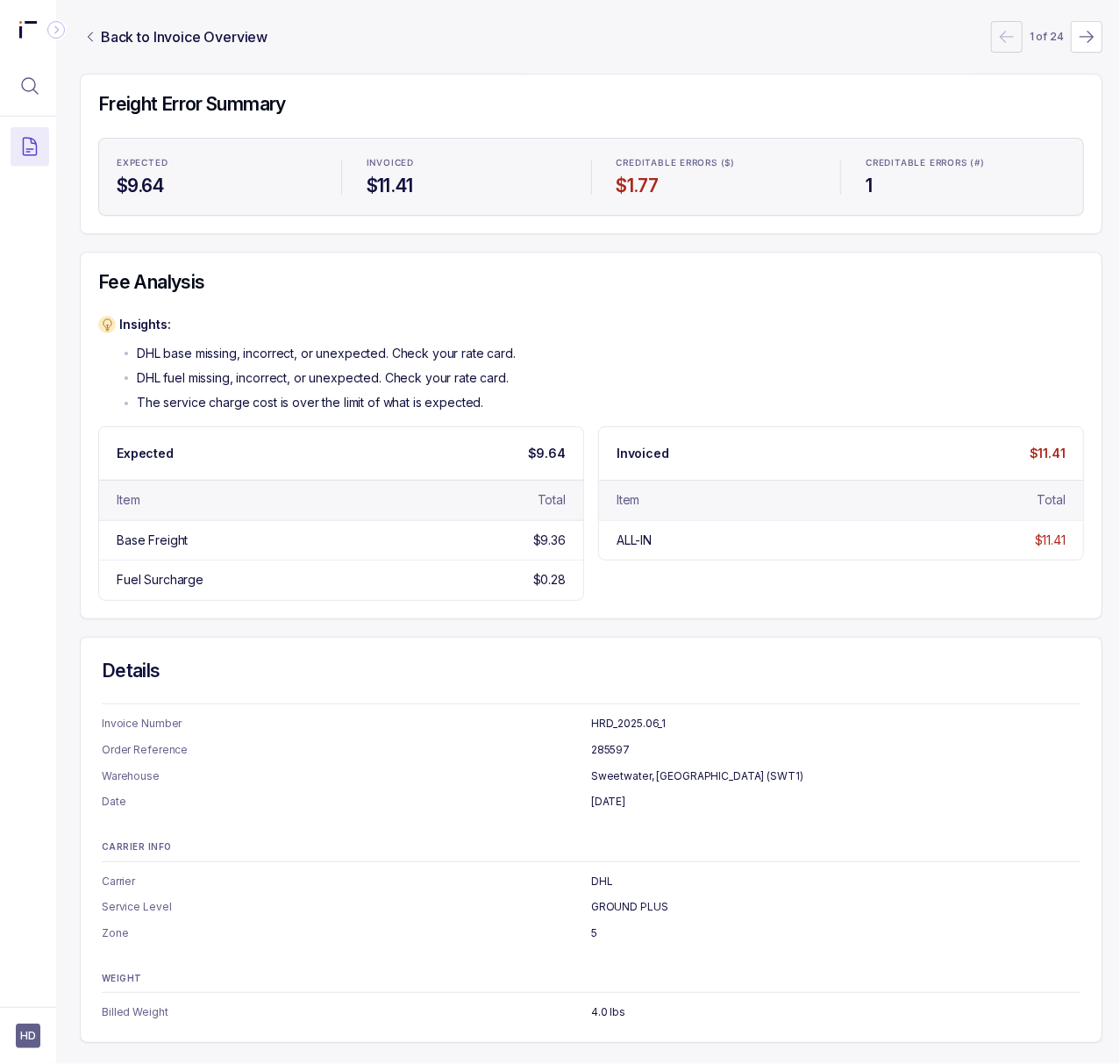
scroll to position [0, 4]
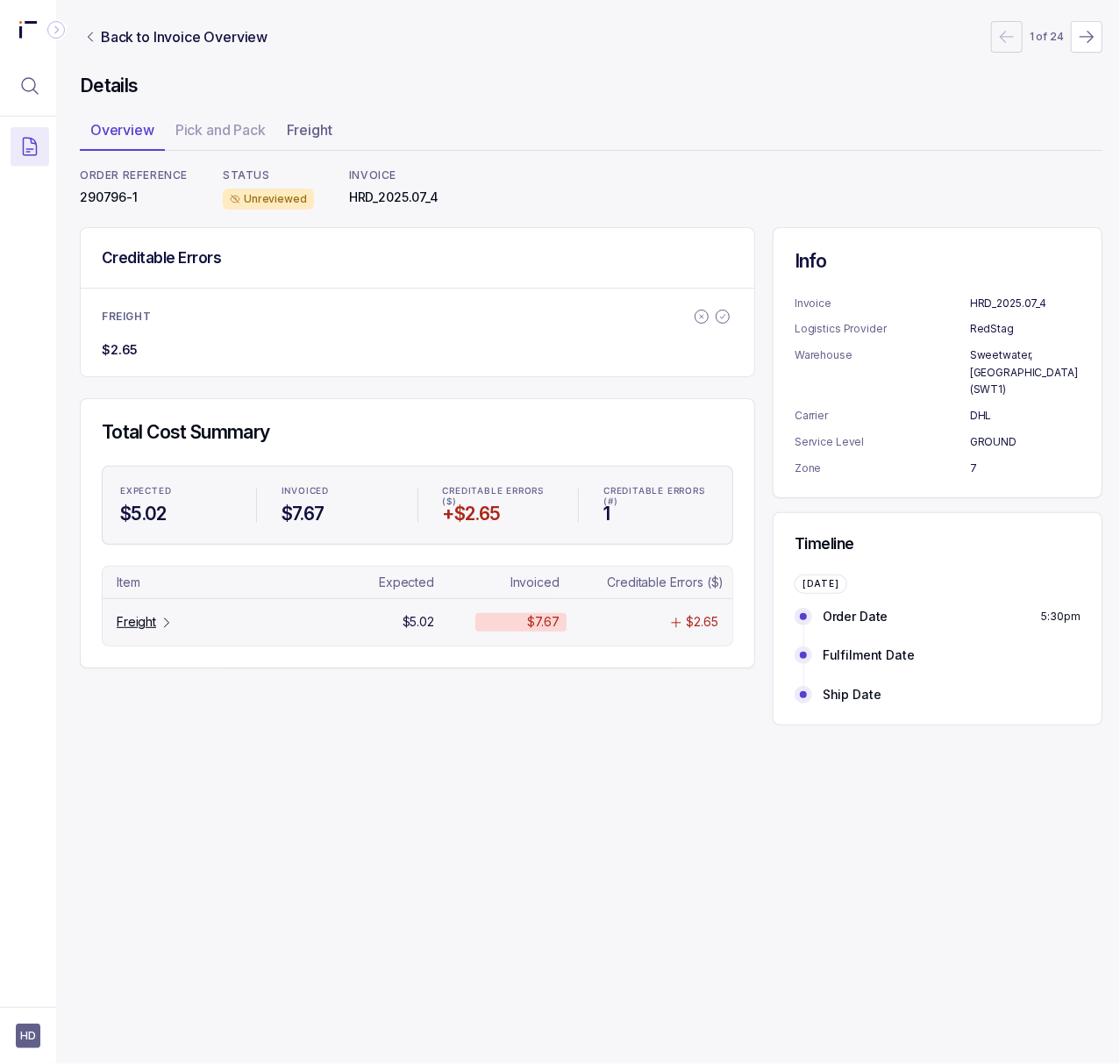
click at [155, 620] on p "Freight" at bounding box center [137, 622] width 40 height 18
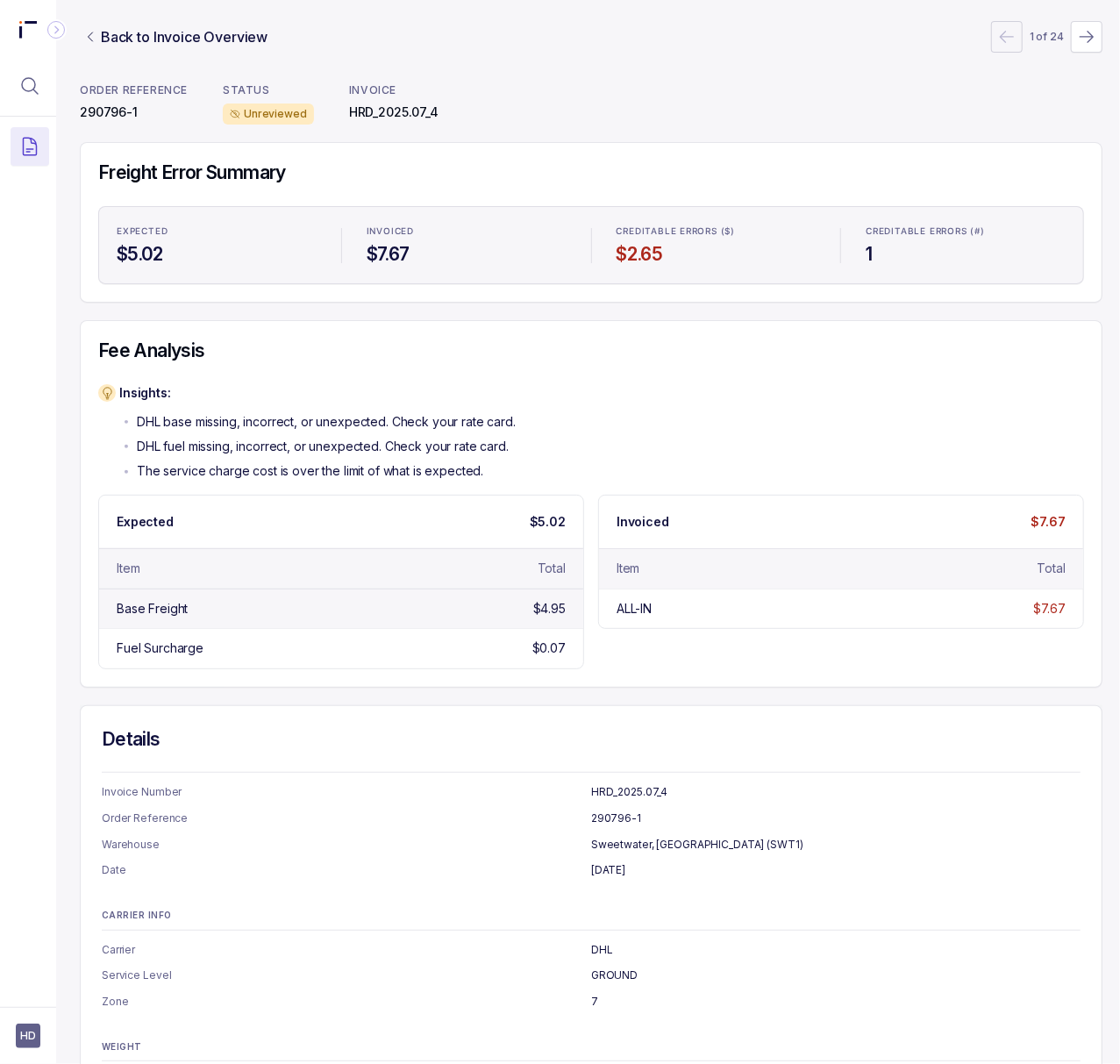
scroll to position [175, 4]
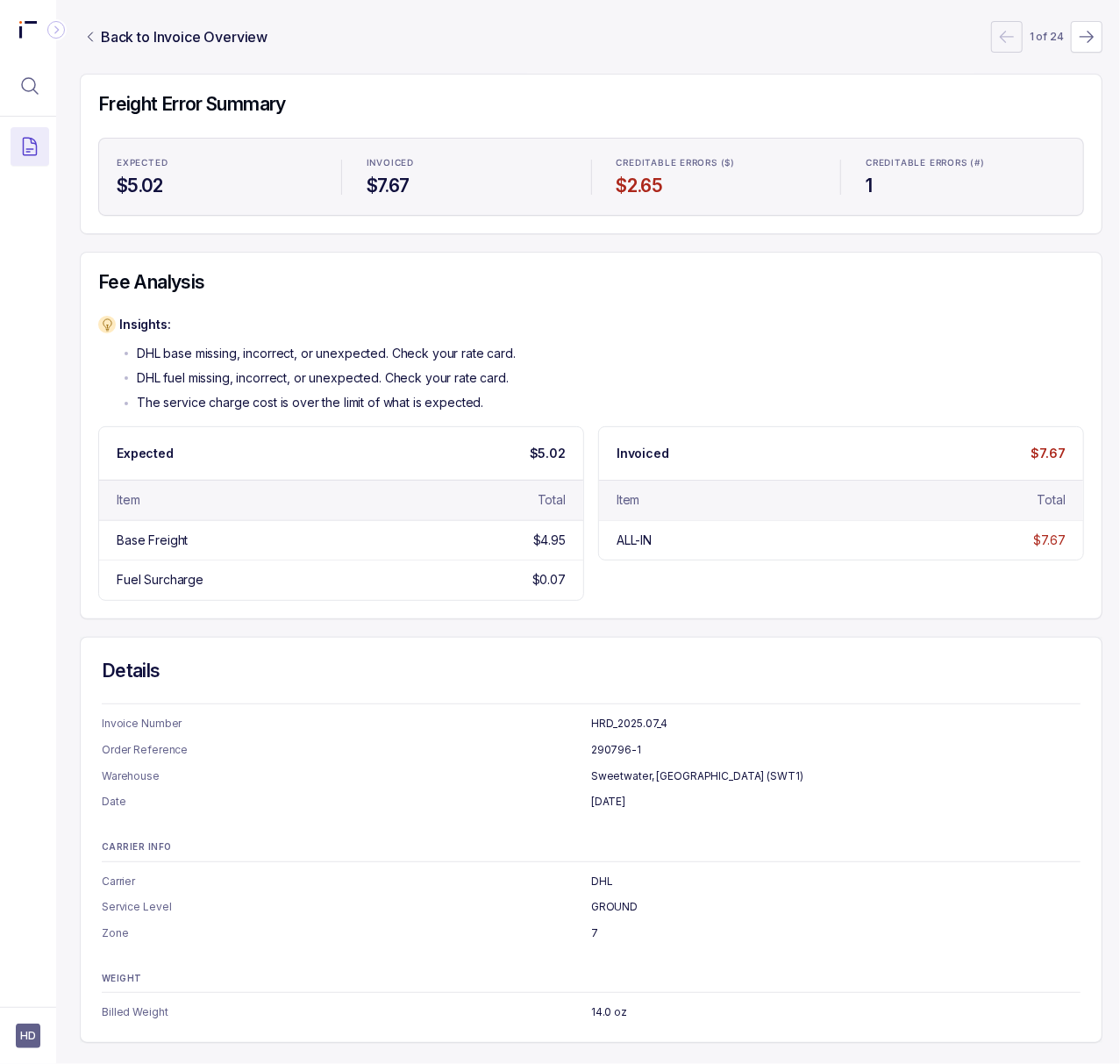
click at [594, 793] on p "[DATE]" at bounding box center [835, 802] width 489 height 18
copy p "[DATE]"
click at [614, 1003] on p "14.0 oz" at bounding box center [835, 1012] width 489 height 18
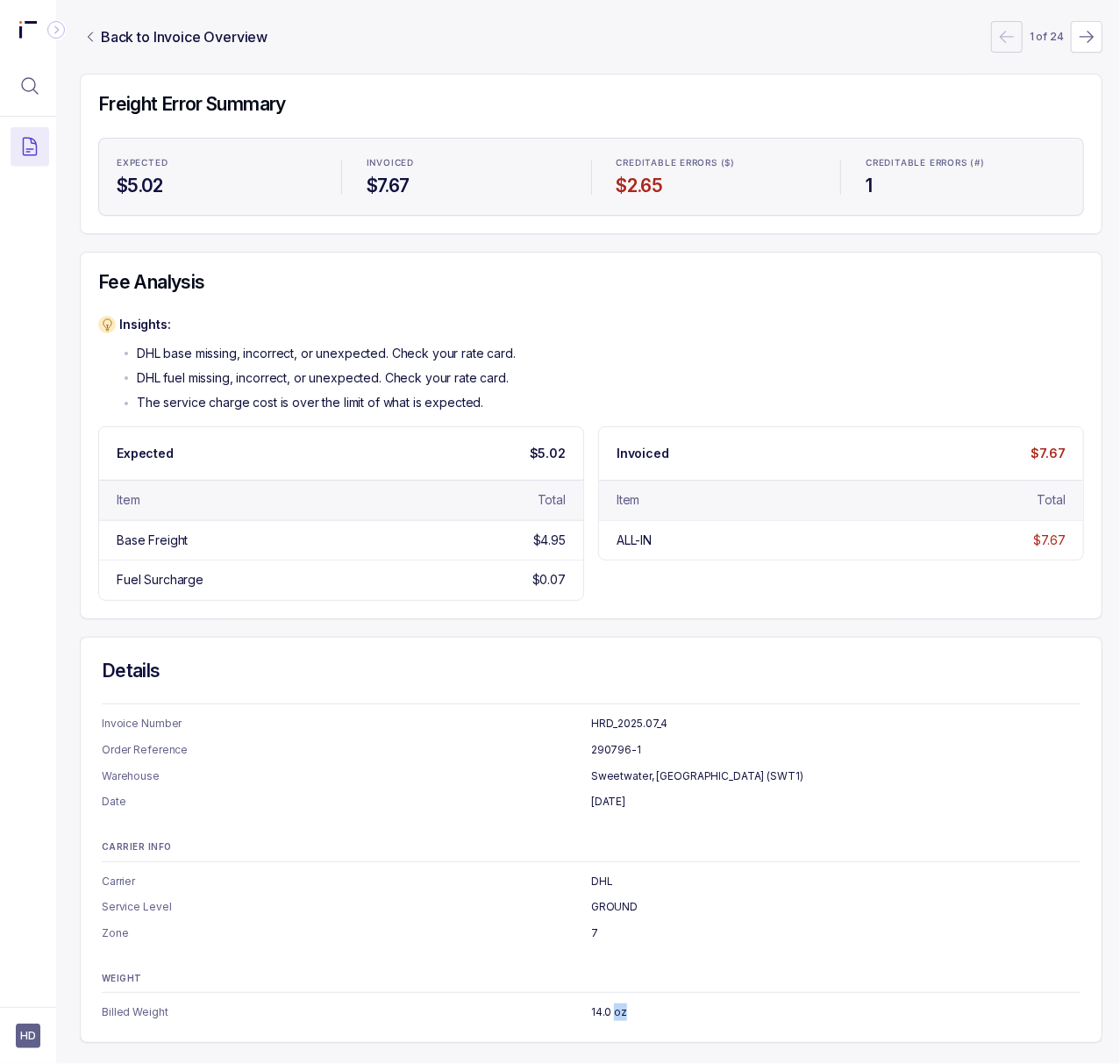
click at [614, 1003] on p "14.0 oz" at bounding box center [835, 1012] width 489 height 18
copy p "14.0 oz"
